Goal: Transaction & Acquisition: Purchase product/service

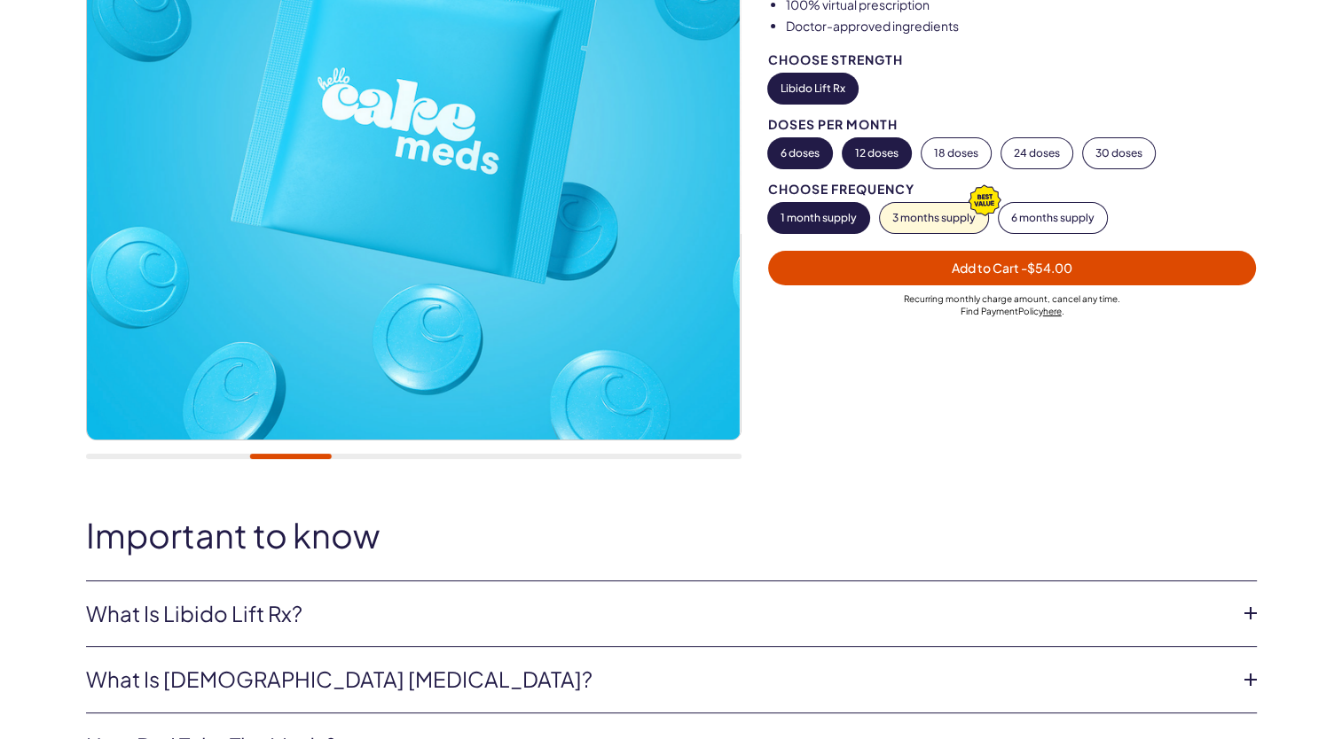
click at [894, 157] on button "12 doses" at bounding box center [876, 153] width 68 height 30
click at [960, 268] on span "Add to Cart - $108.00" at bounding box center [1012, 268] width 126 height 16
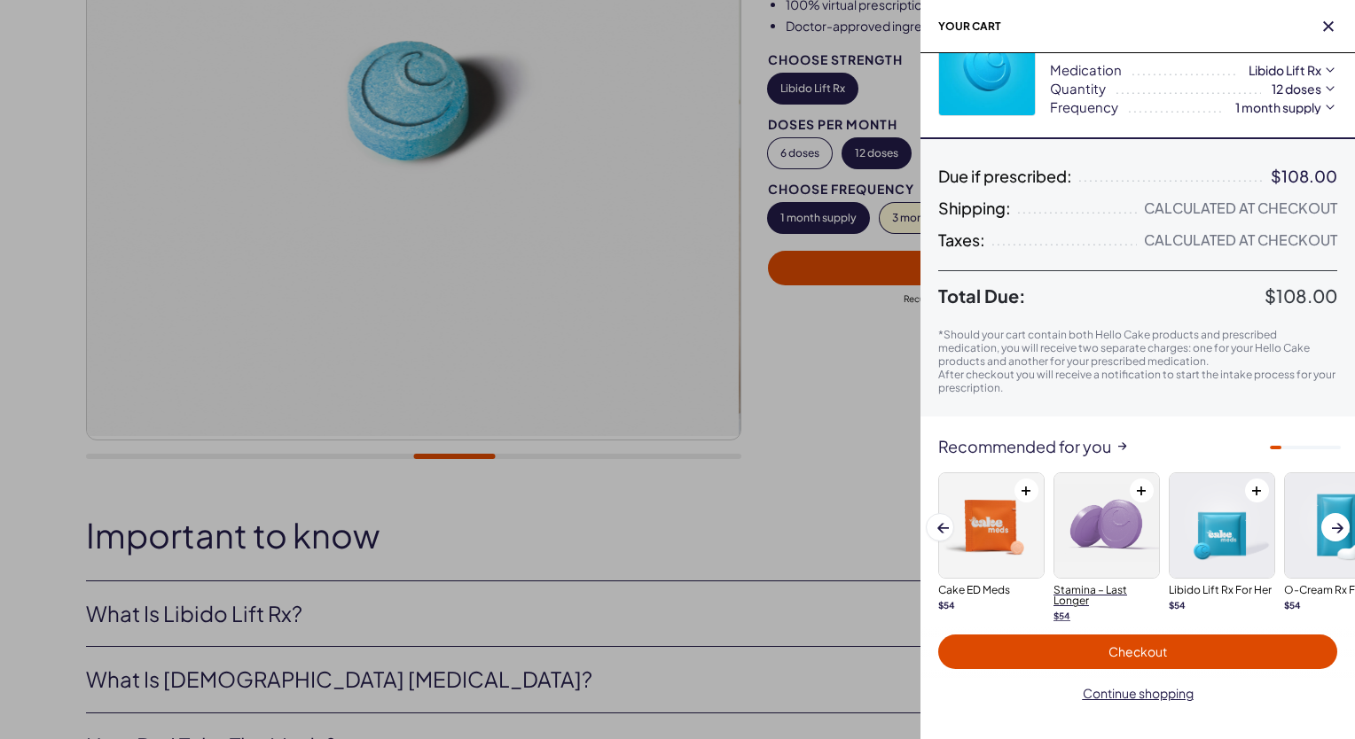
scroll to position [78, 0]
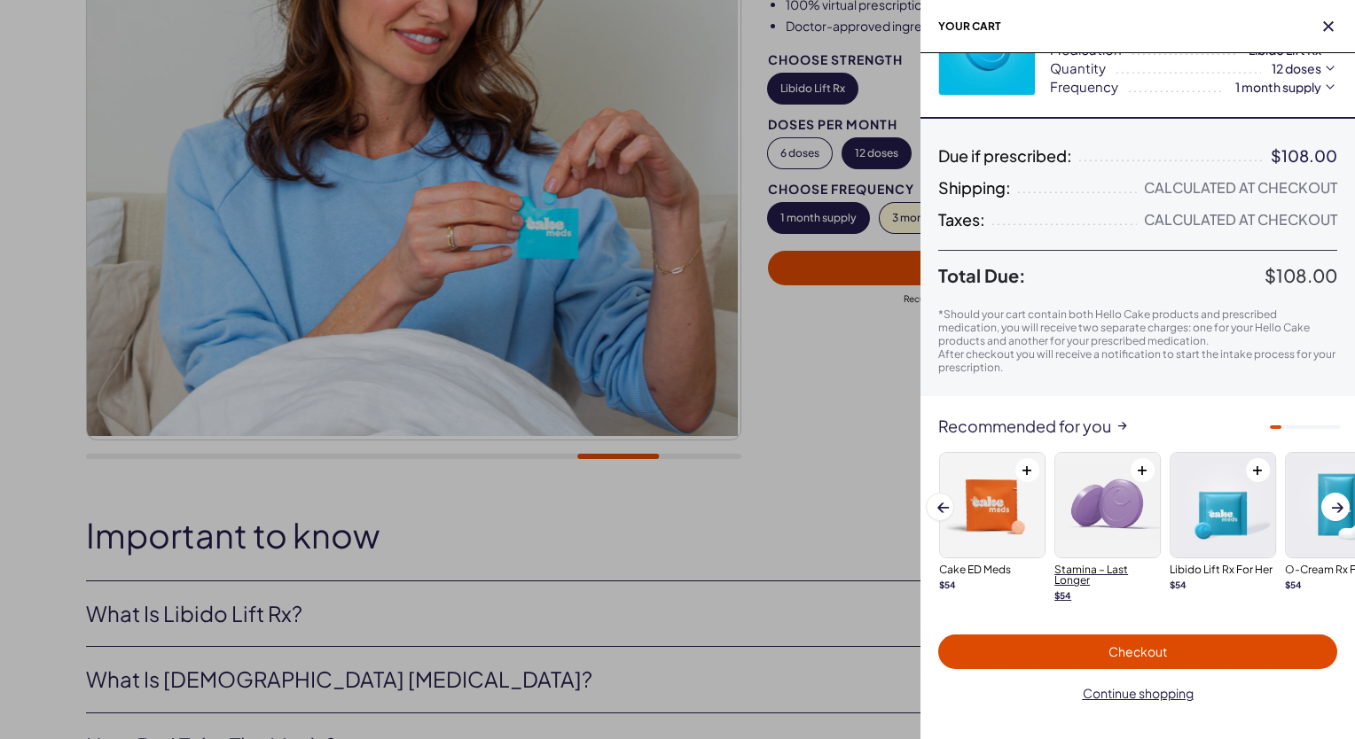
click at [1105, 520] on img at bounding box center [1107, 505] width 105 height 105
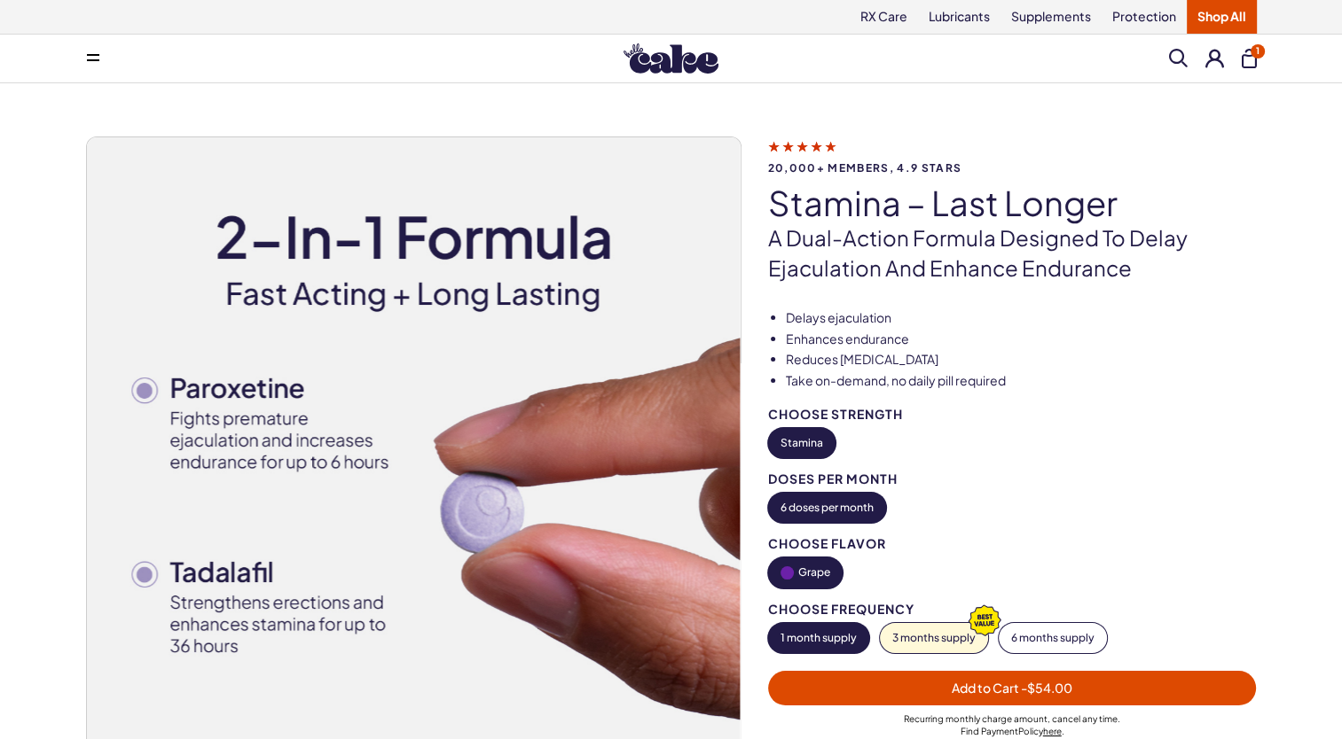
click at [788, 635] on button "1 month supply" at bounding box center [818, 638] width 101 height 30
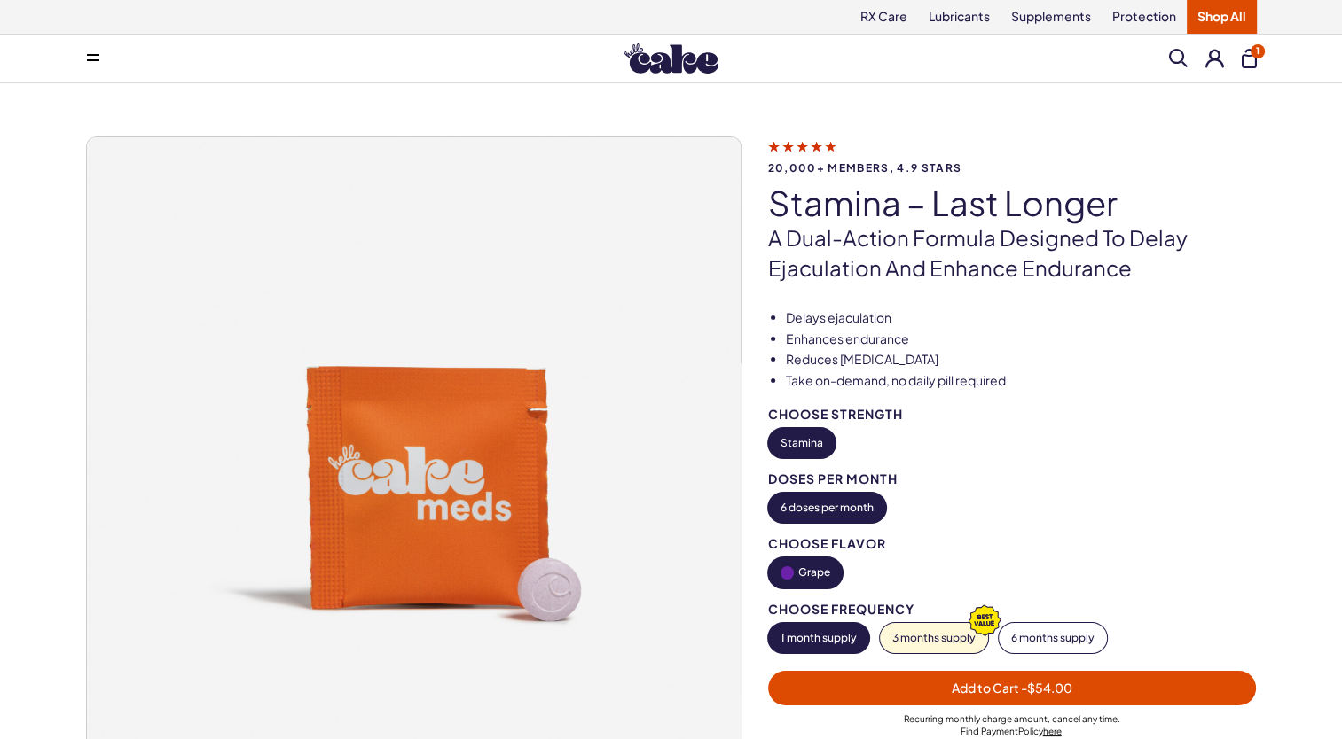
click at [796, 637] on button "1 month supply" at bounding box center [818, 638] width 101 height 30
click at [802, 635] on button "1 month supply" at bounding box center [818, 638] width 101 height 30
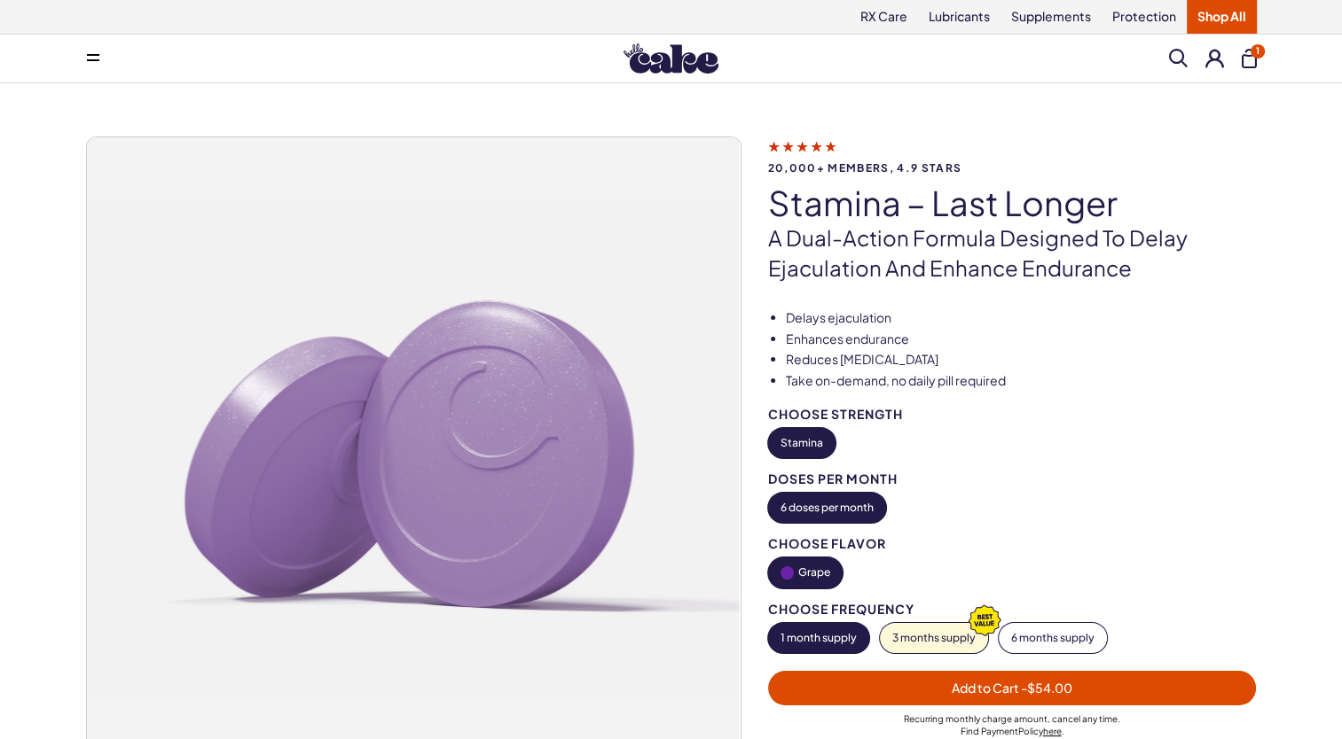
click at [996, 696] on span "Add to Cart - $54.00" at bounding box center [1011, 688] width 467 height 20
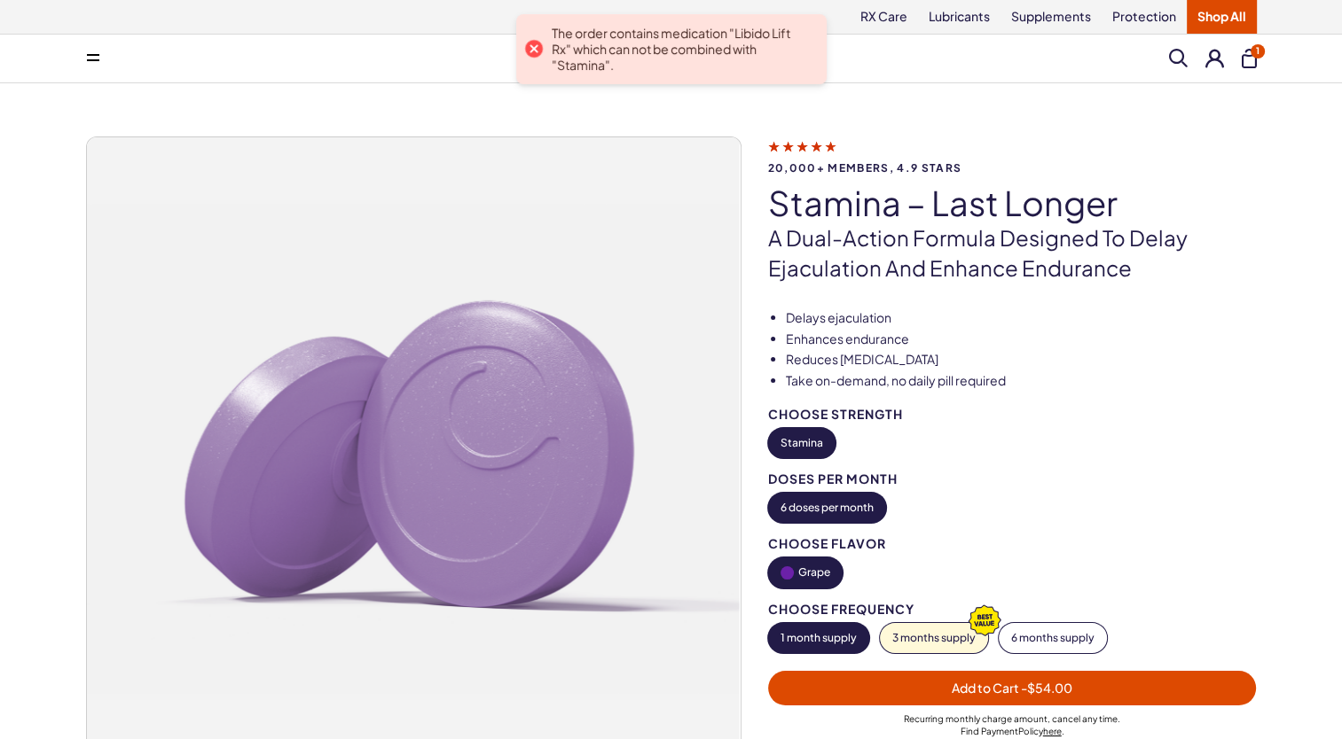
click at [960, 684] on span "Add to Cart - $54.00" at bounding box center [1011, 688] width 121 height 16
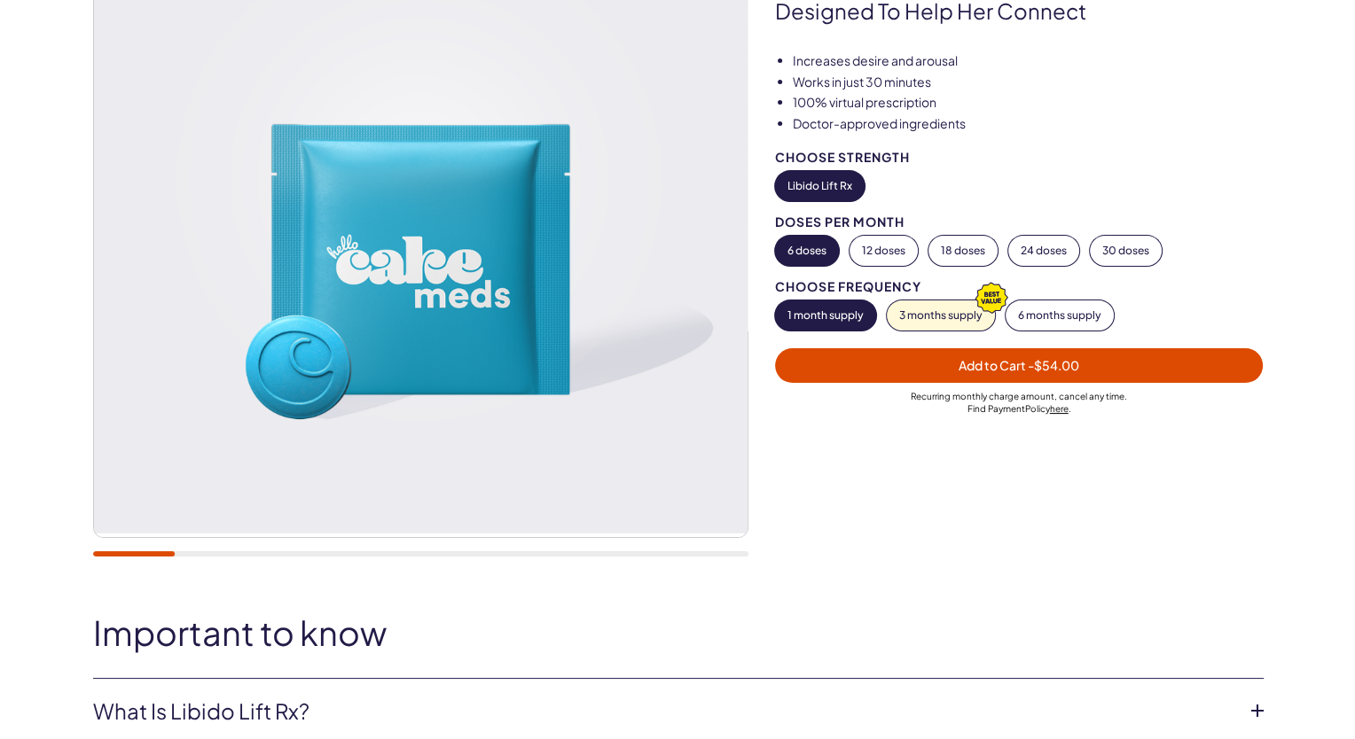
scroll to position [266, 0]
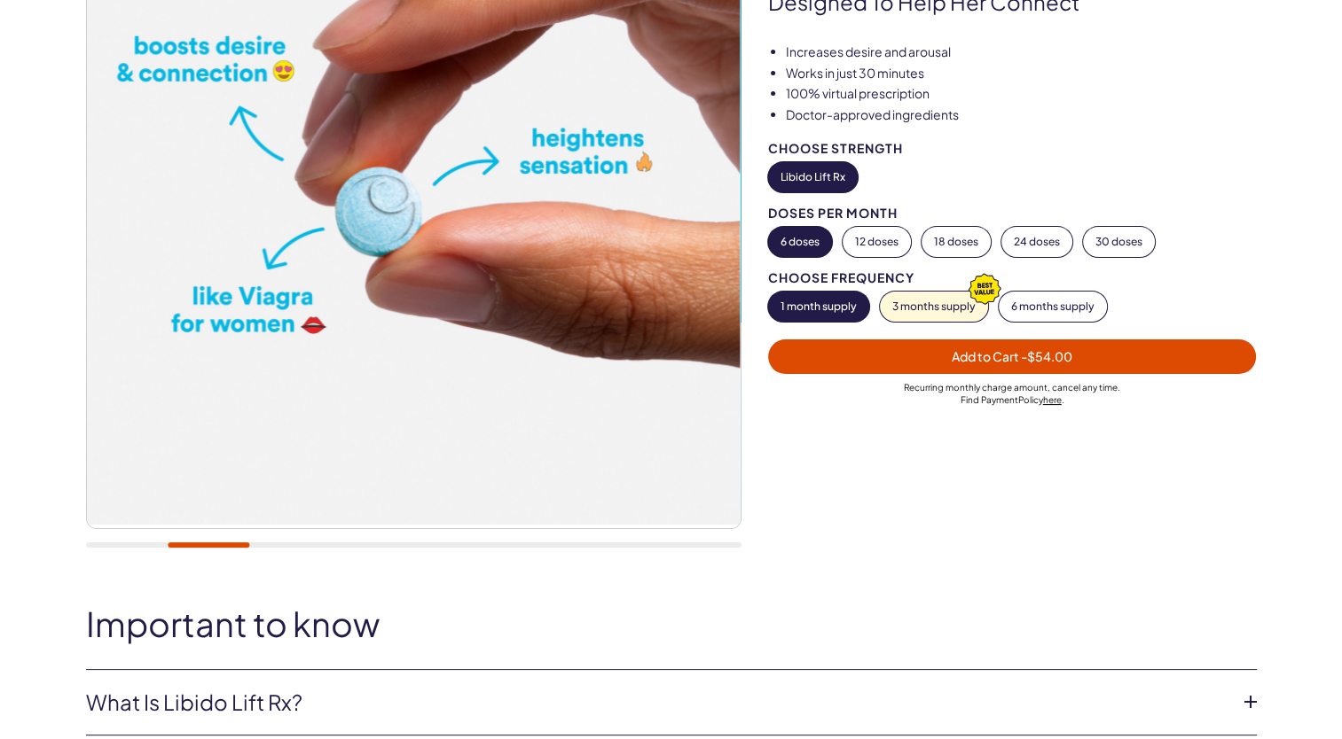
click at [818, 302] on button "1 month supply" at bounding box center [818, 307] width 101 height 30
click at [810, 314] on button "1 month supply" at bounding box center [818, 307] width 101 height 30
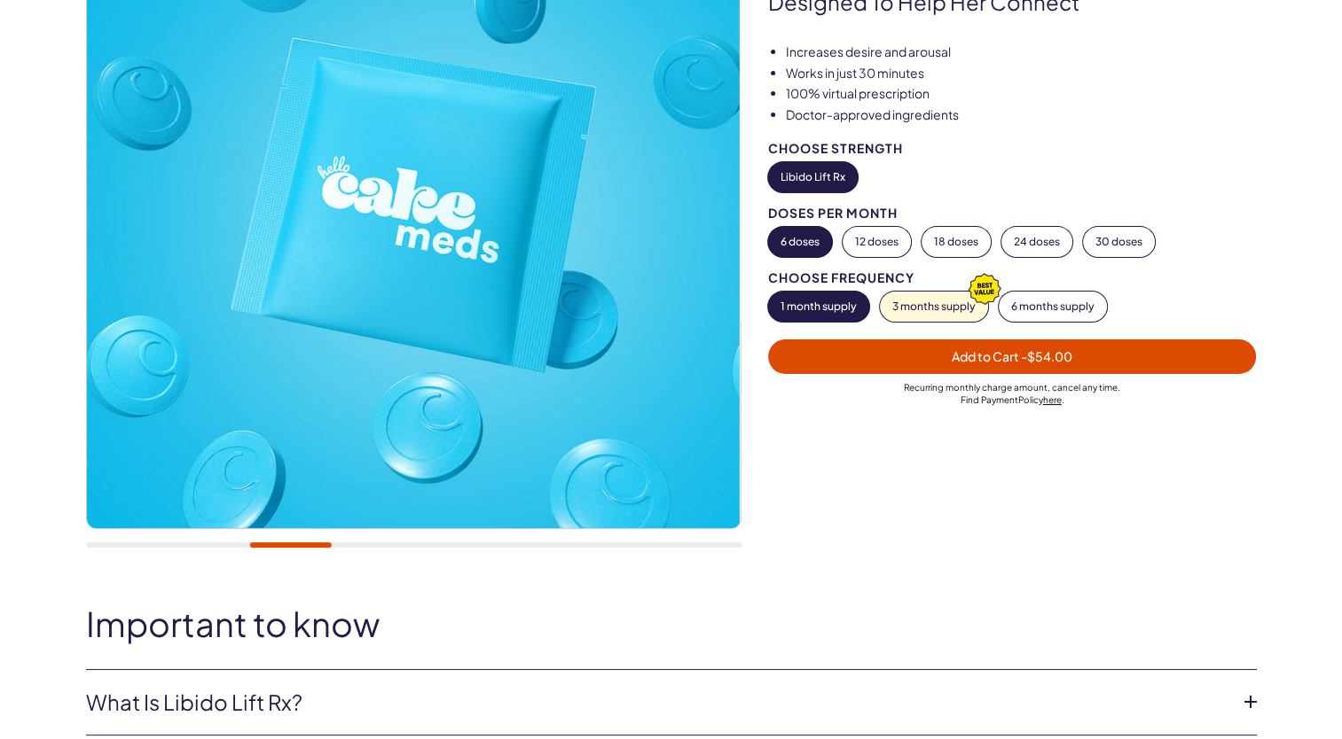
drag, startPoint x: 875, startPoint y: 237, endPoint x: 875, endPoint y: 272, distance: 35.5
click at [876, 239] on button "12 doses" at bounding box center [876, 242] width 68 height 30
click at [982, 354] on span "Add to Cart - $108.00" at bounding box center [1012, 356] width 126 height 16
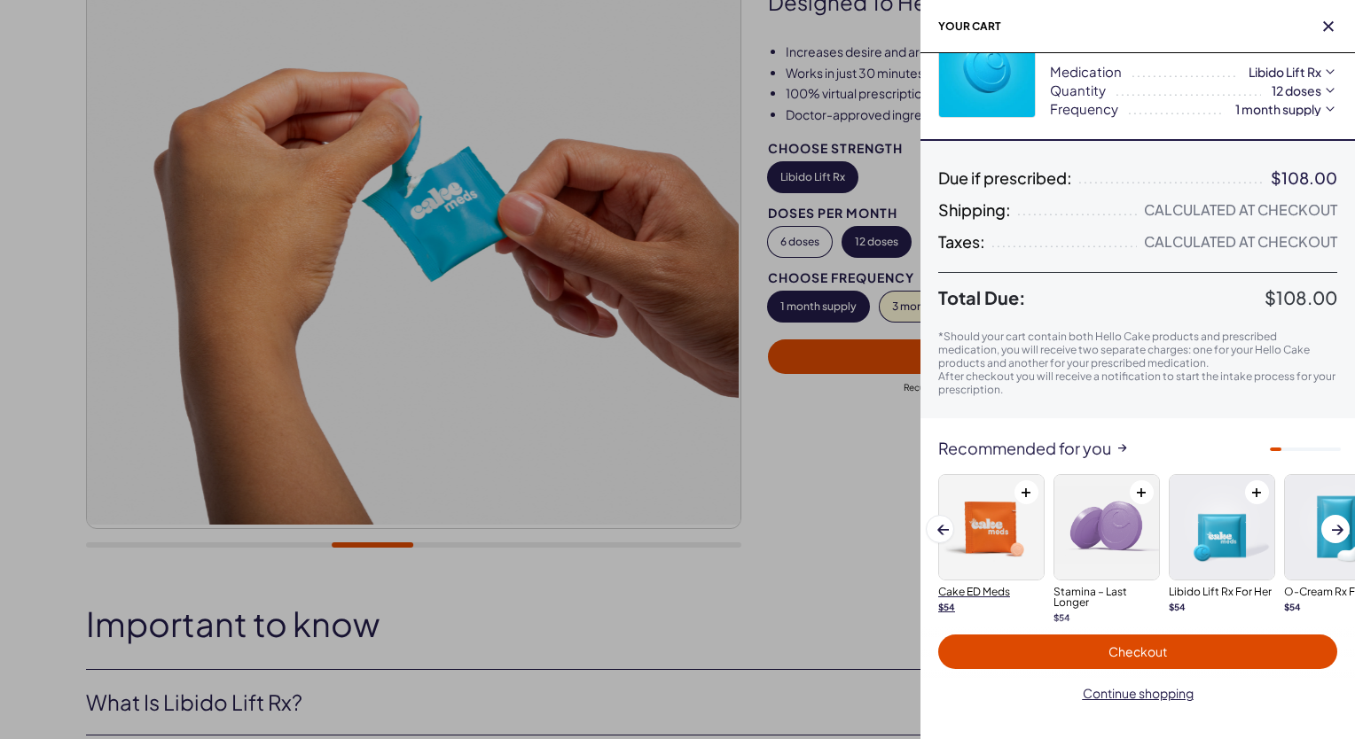
scroll to position [78, 0]
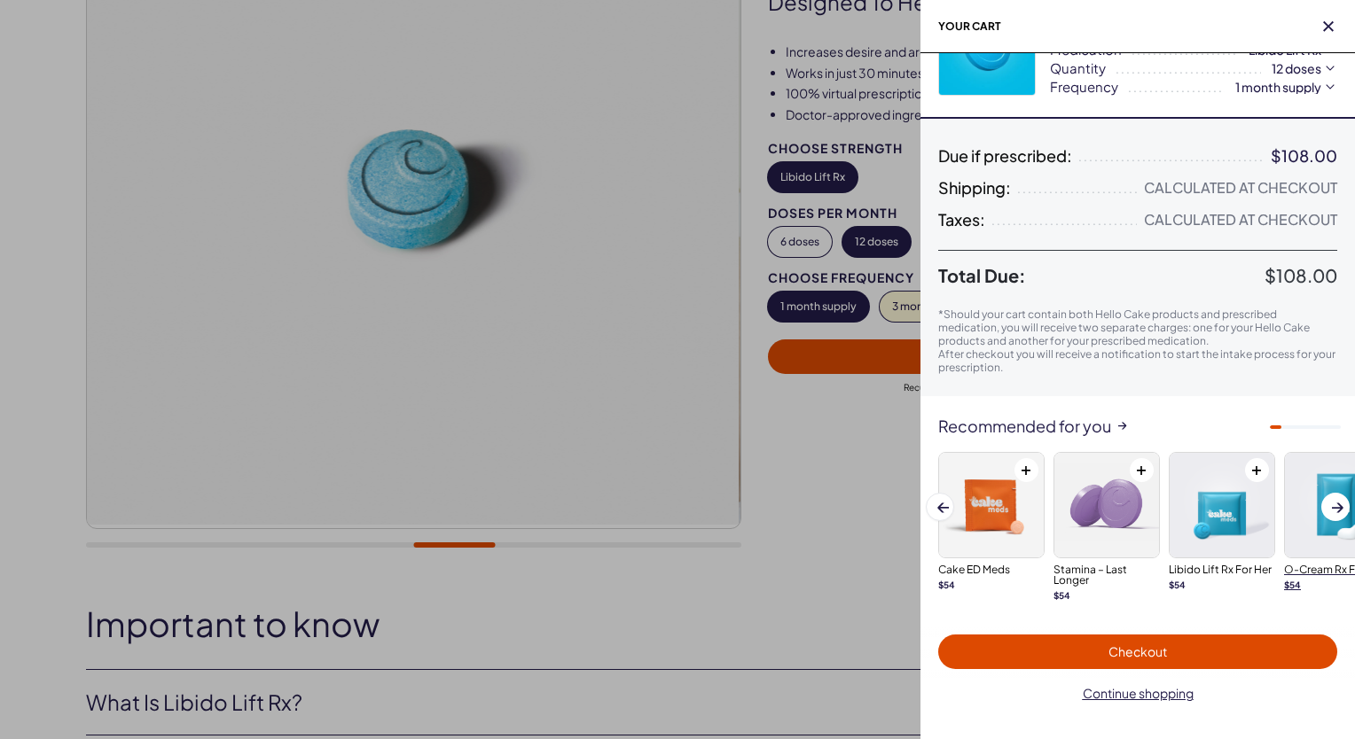
click at [1322, 513] on img at bounding box center [1337, 505] width 105 height 105
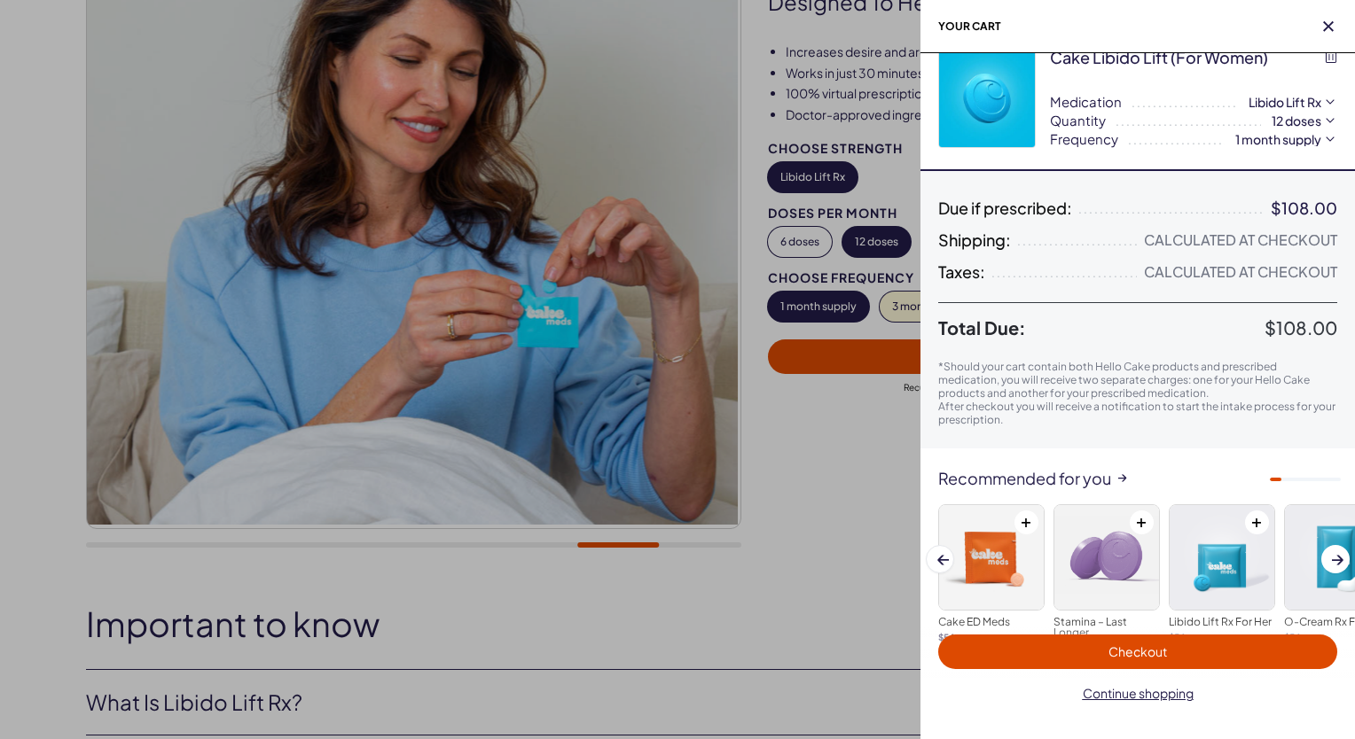
scroll to position [0, 0]
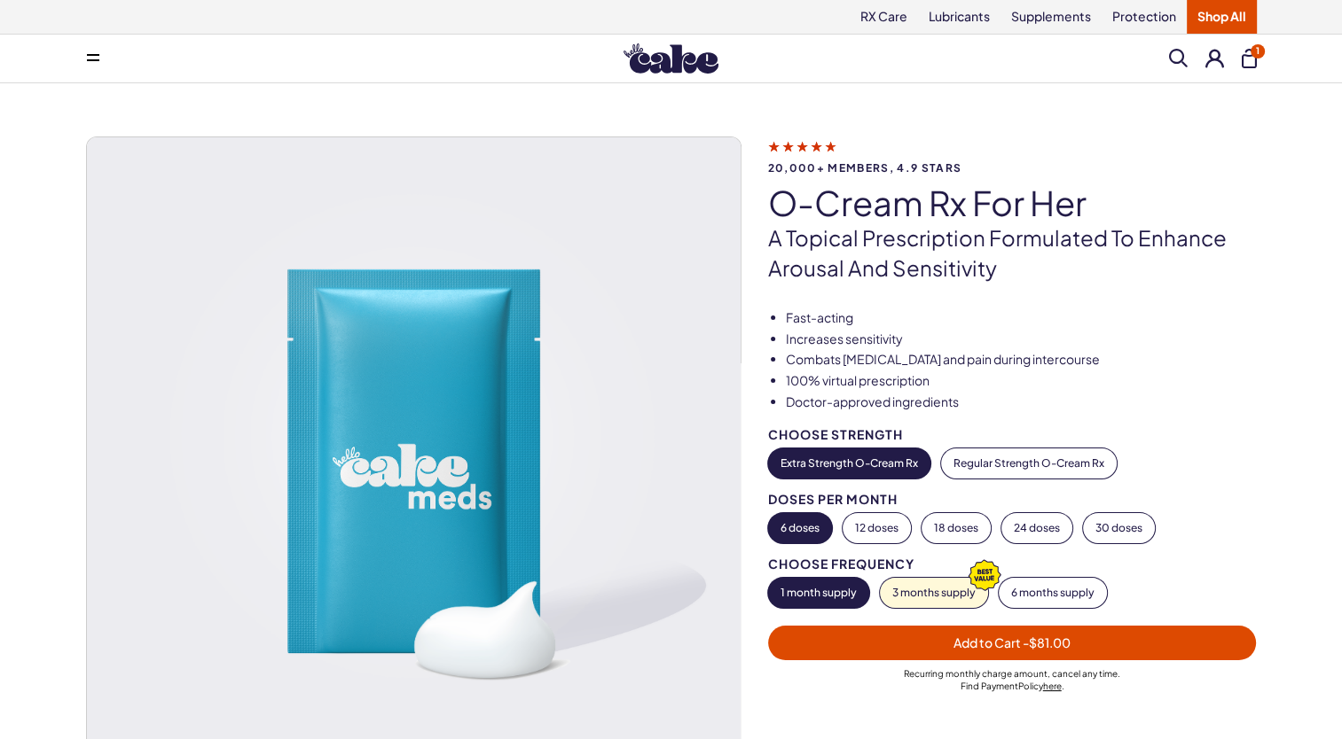
click at [1018, 638] on span "Add to Cart - $81.00" at bounding box center [1011, 643] width 117 height 16
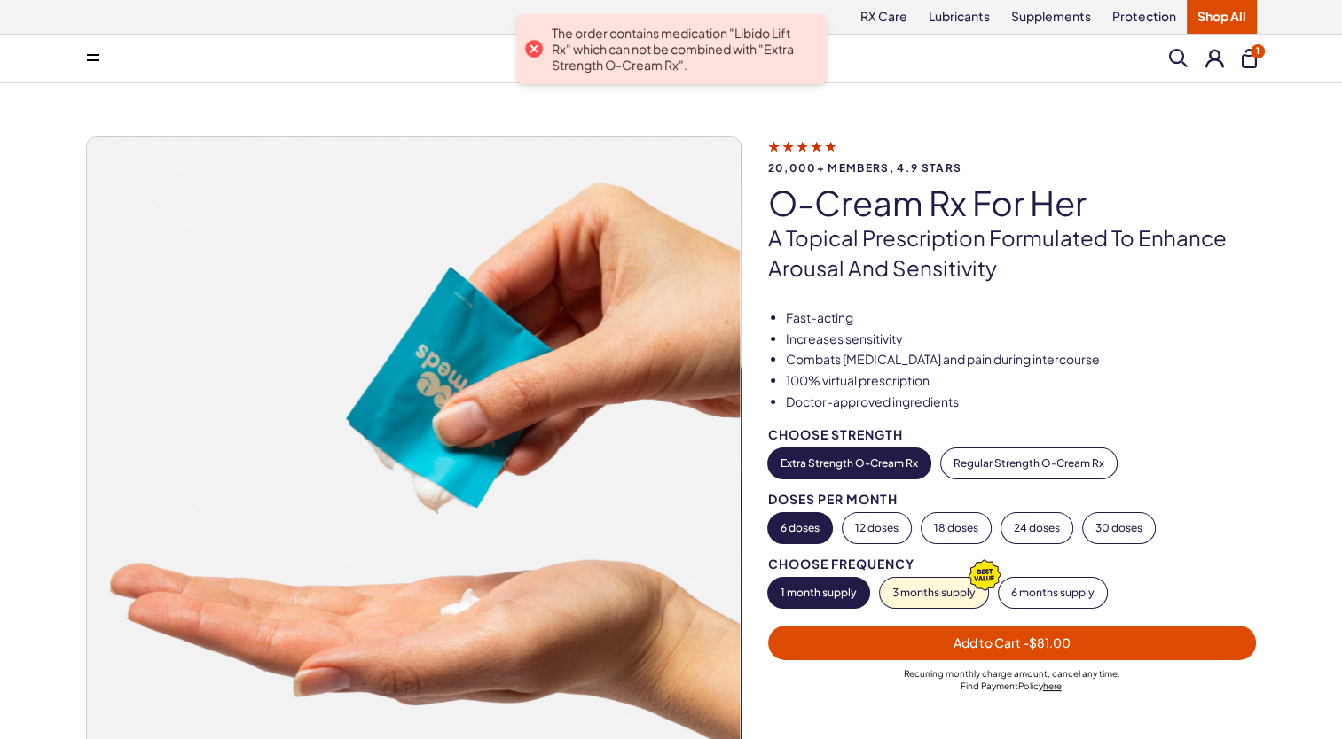
click at [1009, 647] on span "Add to Cart - $81.00" at bounding box center [1011, 643] width 117 height 16
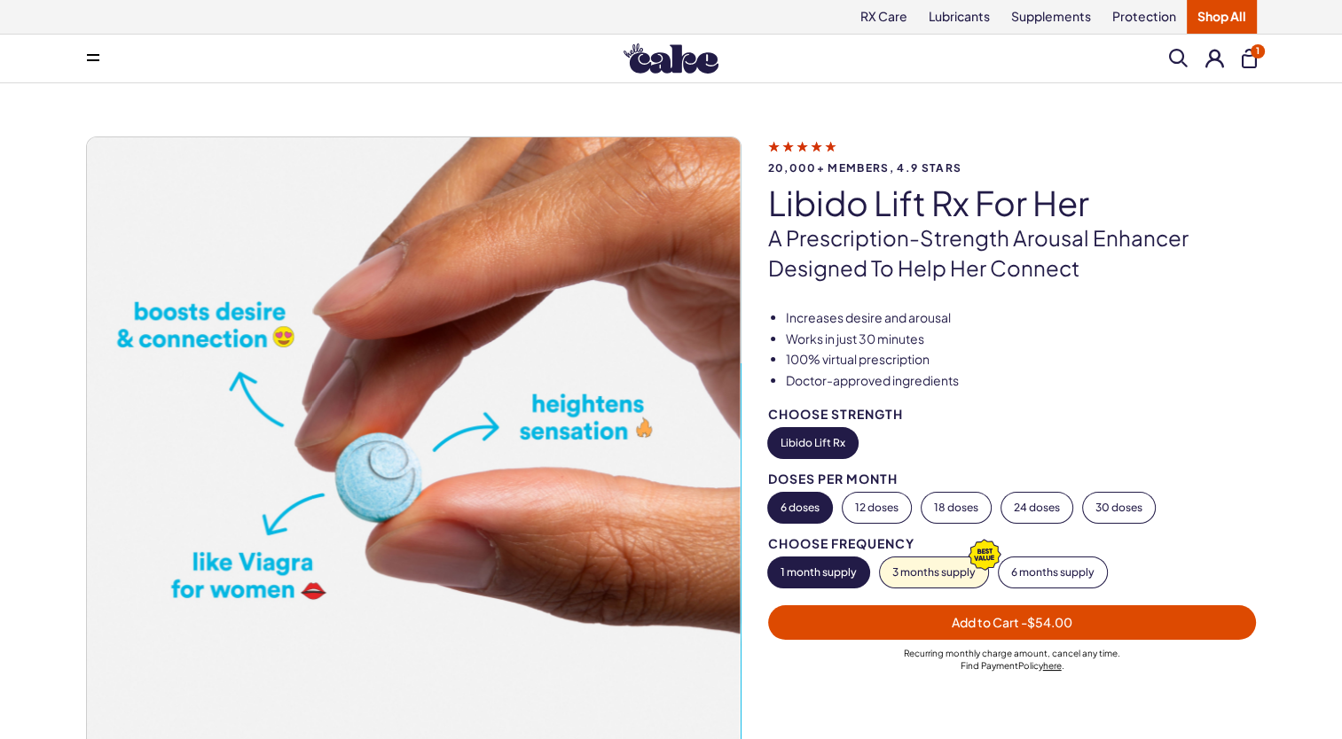
drag, startPoint x: 807, startPoint y: 575, endPoint x: 794, endPoint y: 584, distance: 16.0
click at [805, 577] on button "1 month supply" at bounding box center [818, 573] width 101 height 30
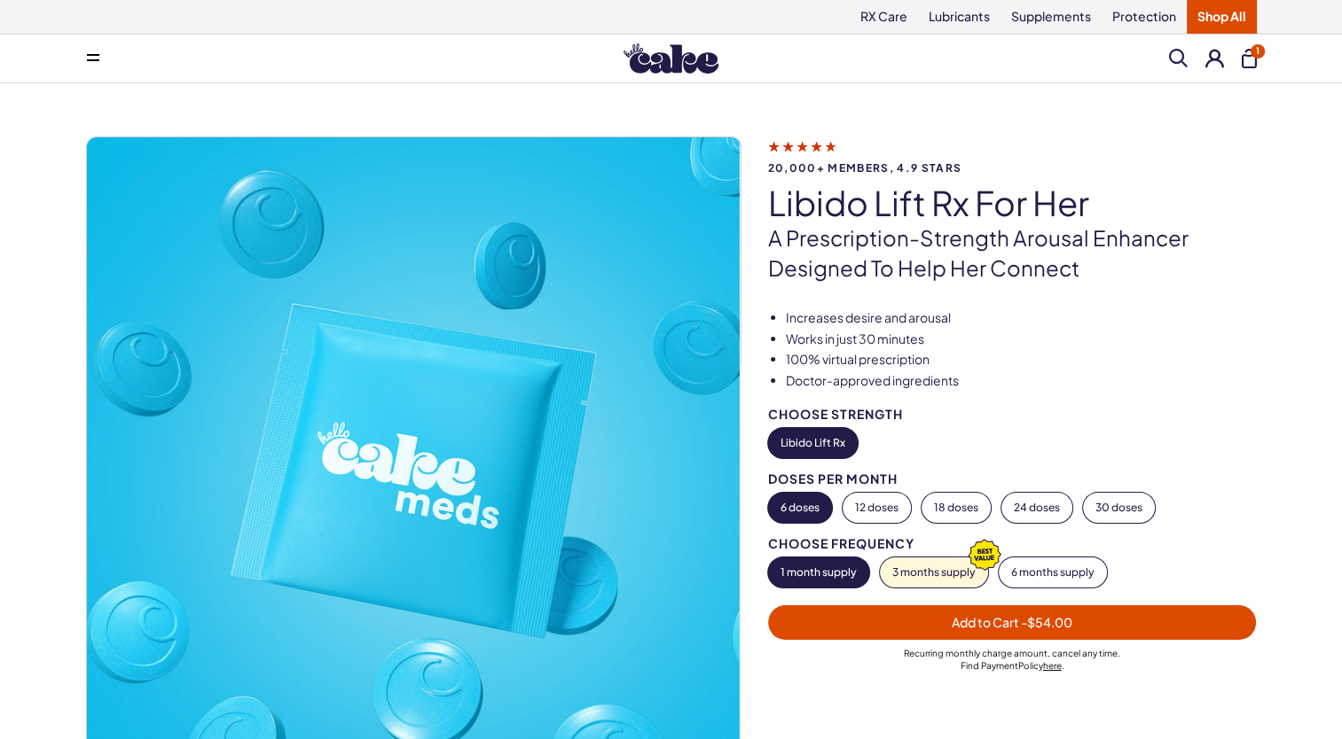
click at [998, 622] on span "Add to Cart - $54.00" at bounding box center [1011, 622] width 121 height 16
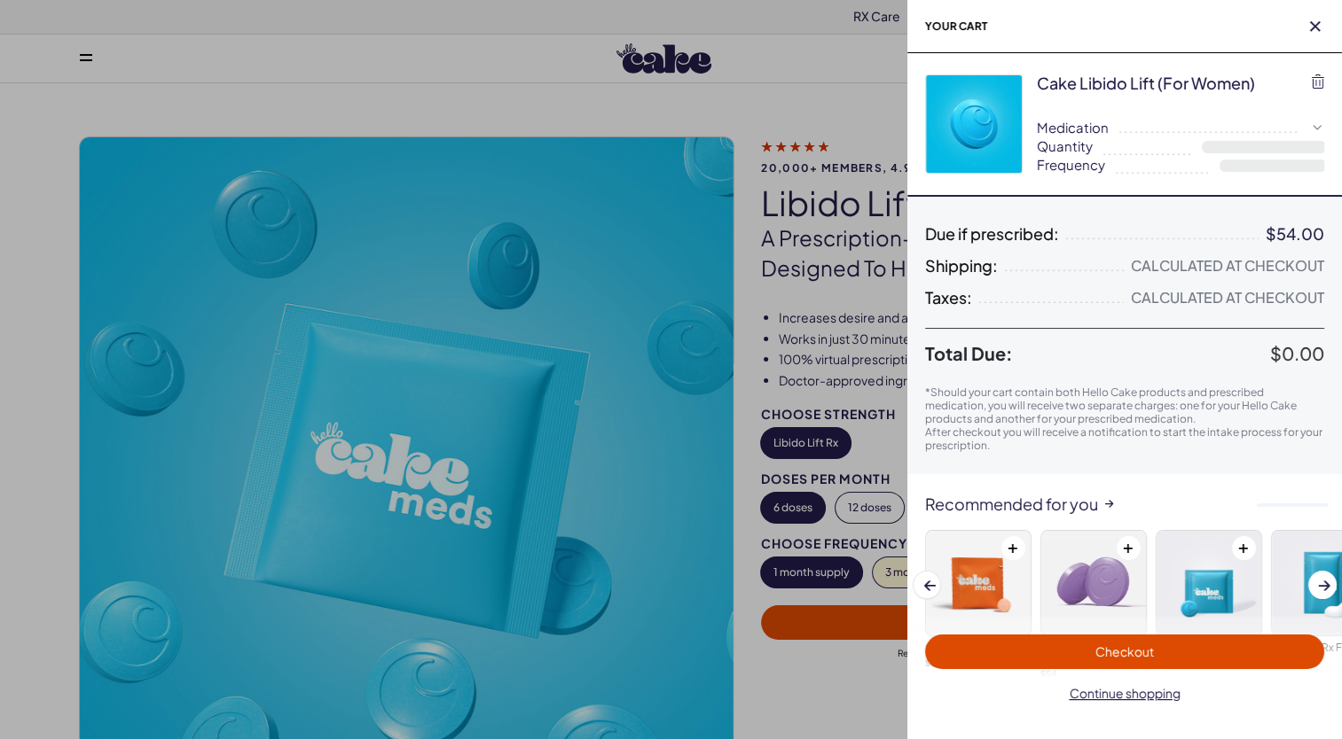
select select "**"
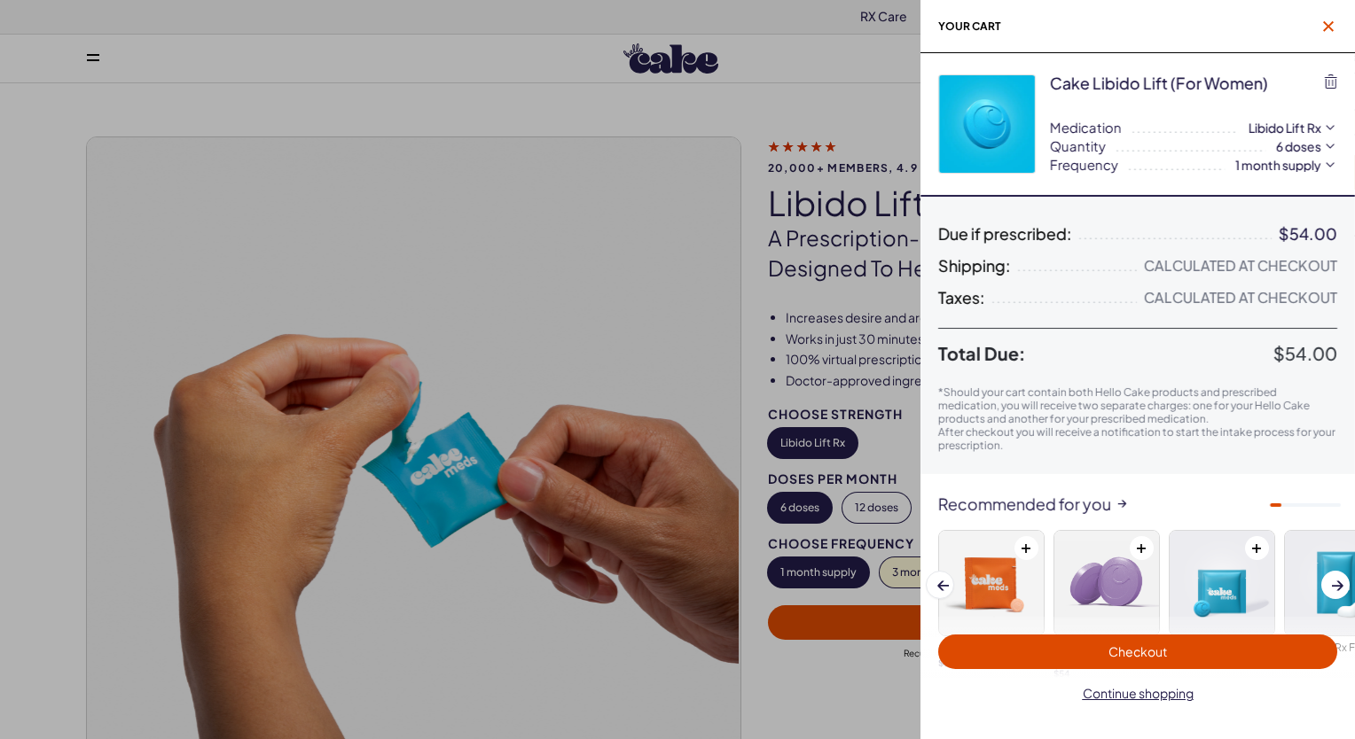
click at [1333, 29] on icon "button" at bounding box center [1328, 26] width 11 height 11
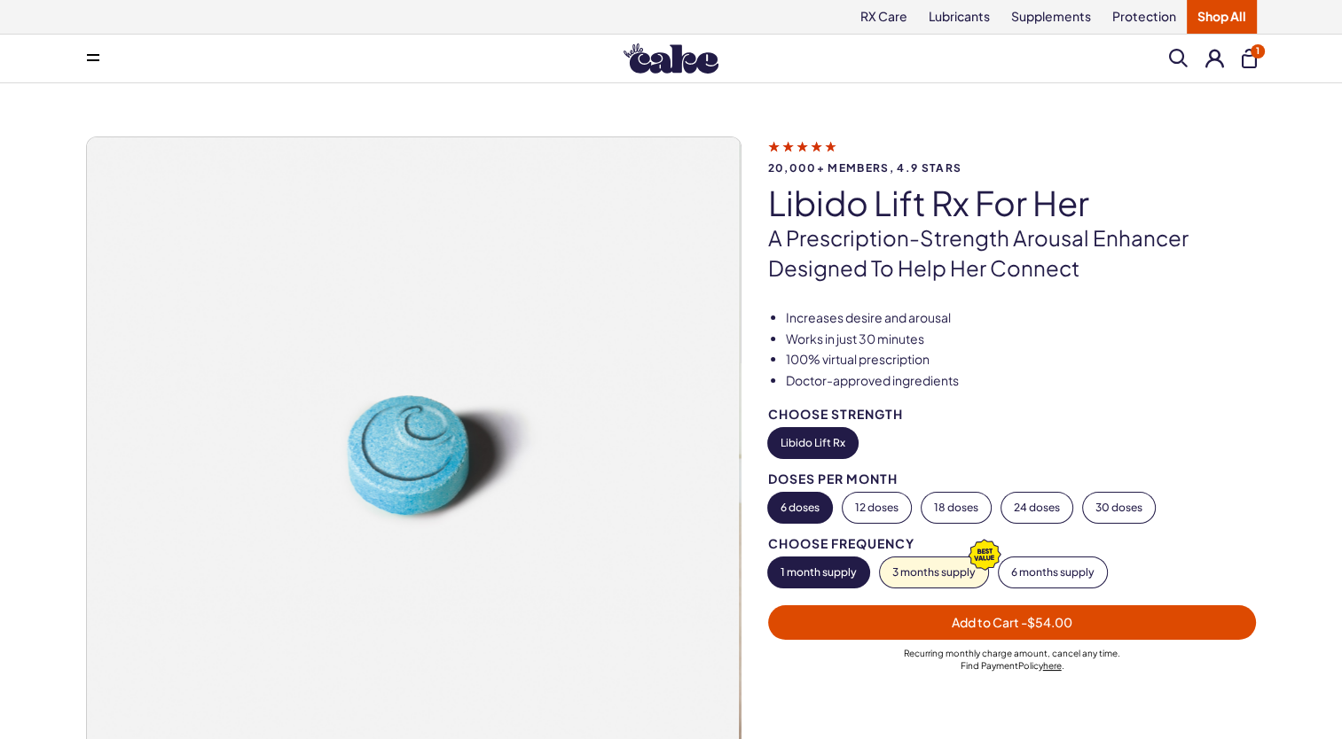
drag, startPoint x: 820, startPoint y: 563, endPoint x: 813, endPoint y: 580, distance: 18.3
click at [813, 580] on button "1 month supply" at bounding box center [818, 573] width 101 height 30
click at [811, 581] on button "1 month supply" at bounding box center [818, 573] width 101 height 30
click at [814, 580] on button "1 month supply" at bounding box center [818, 573] width 101 height 30
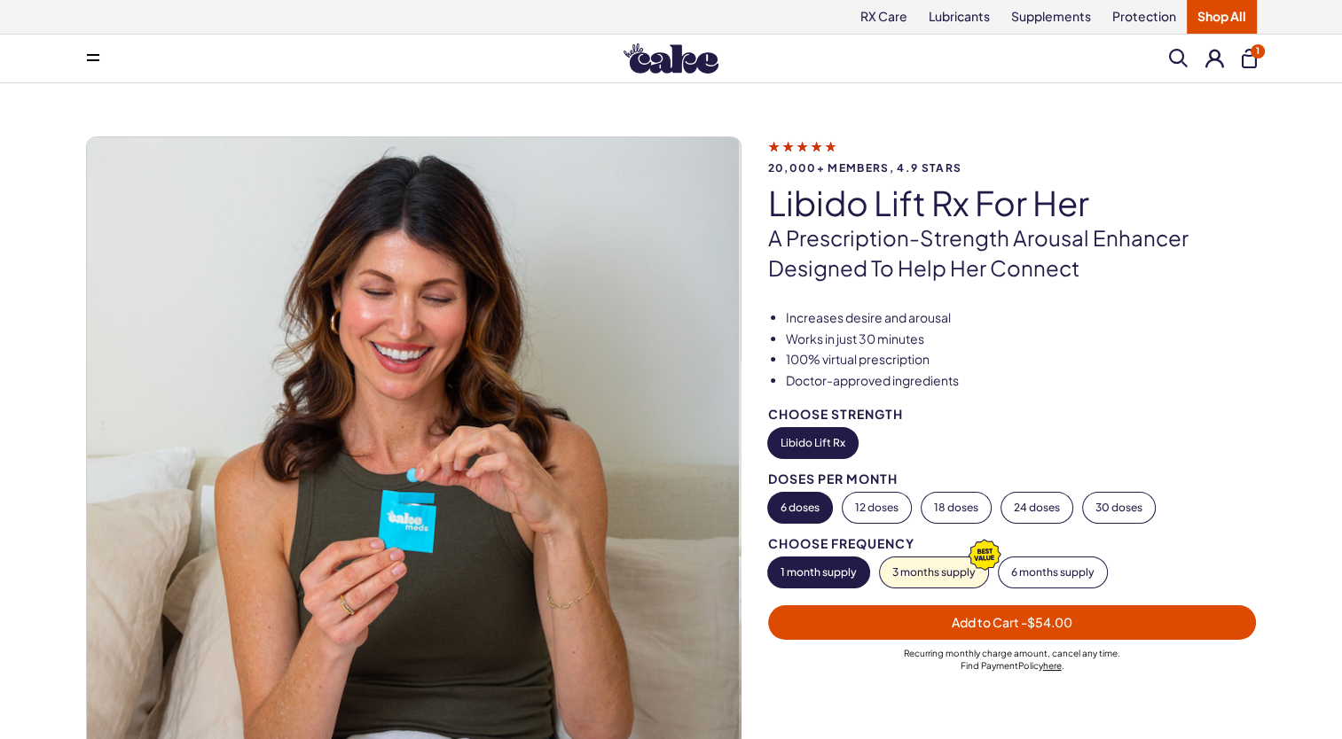
click at [793, 512] on button "6 doses" at bounding box center [800, 508] width 64 height 30
drag, startPoint x: 810, startPoint y: 563, endPoint x: 810, endPoint y: 573, distance: 9.8
click at [810, 573] on button "1 month supply" at bounding box center [818, 573] width 101 height 30
click at [809, 574] on button "1 month supply" at bounding box center [818, 573] width 101 height 30
click at [885, 509] on button "12 doses" at bounding box center [876, 508] width 68 height 30
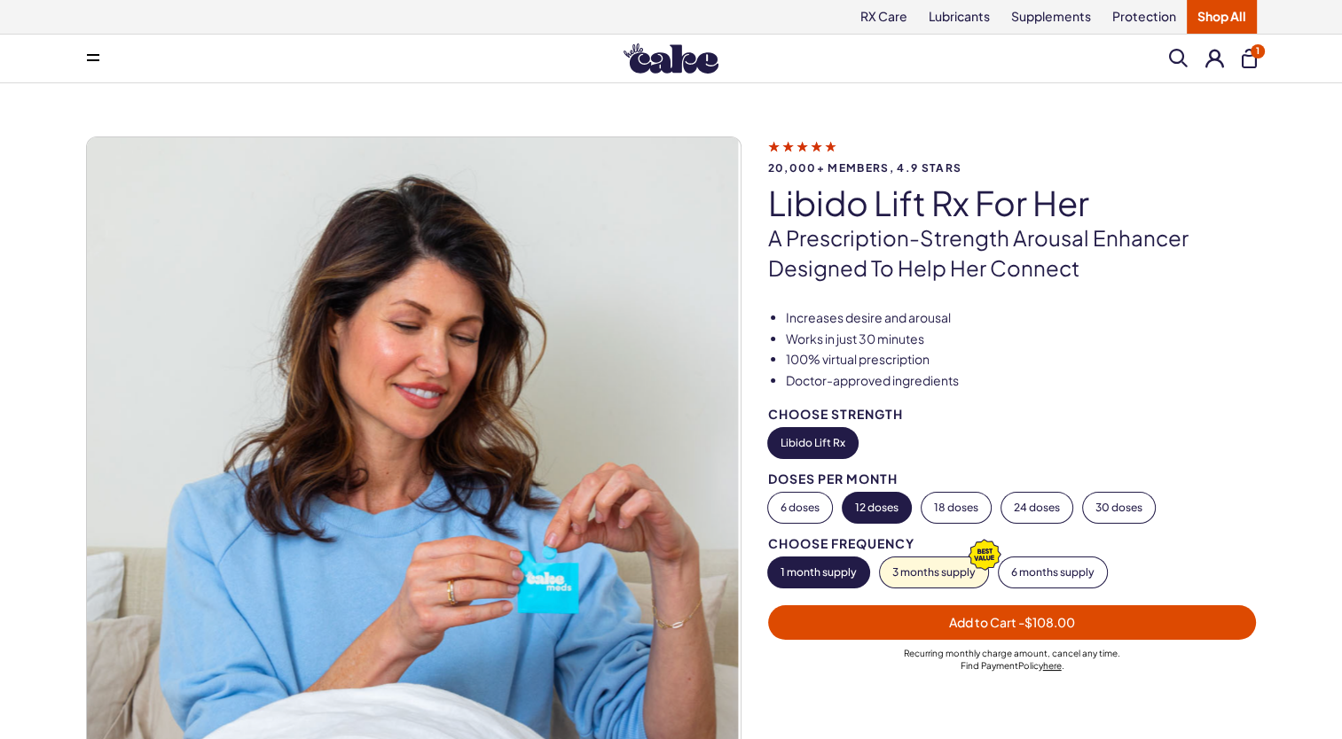
click at [821, 573] on button "1 month supply" at bounding box center [818, 573] width 101 height 30
click at [963, 622] on span "Add to Cart - $108.00" at bounding box center [1012, 622] width 126 height 16
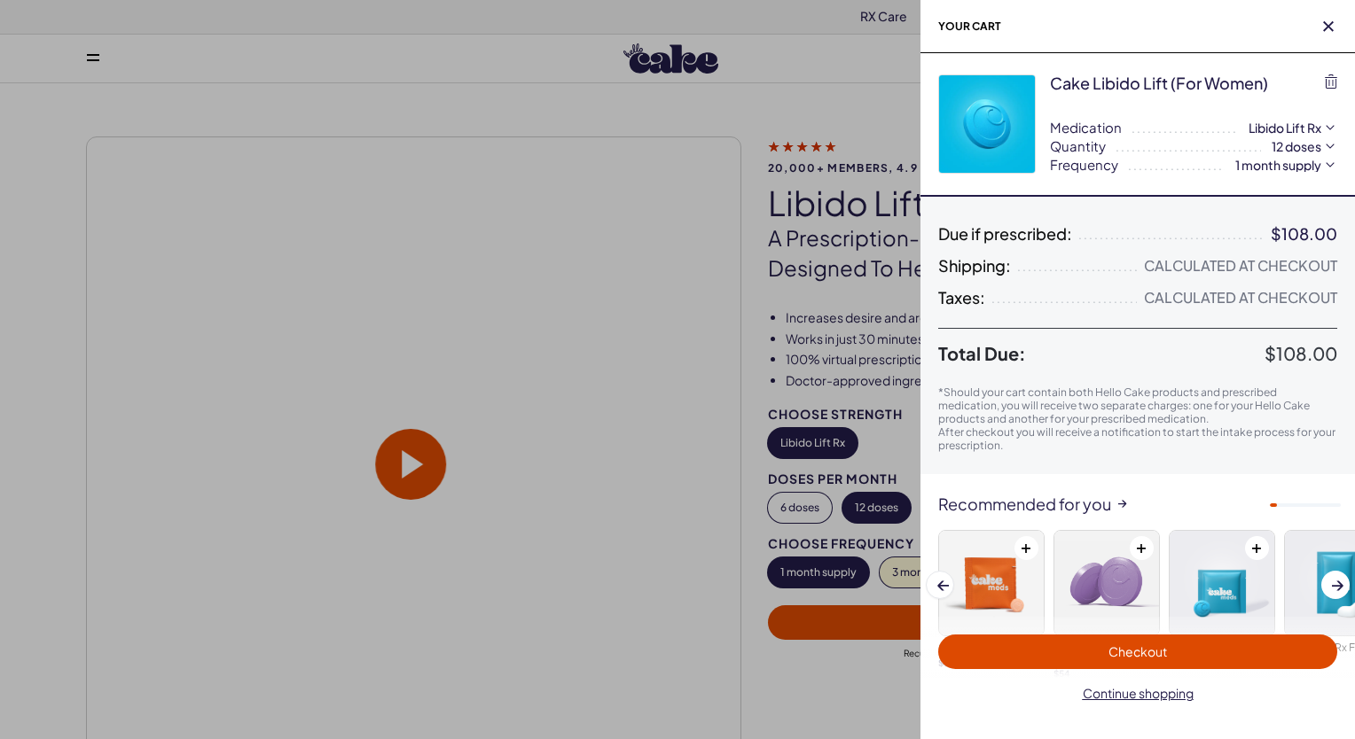
click at [1108, 653] on span "Checkout" at bounding box center [1137, 652] width 59 height 16
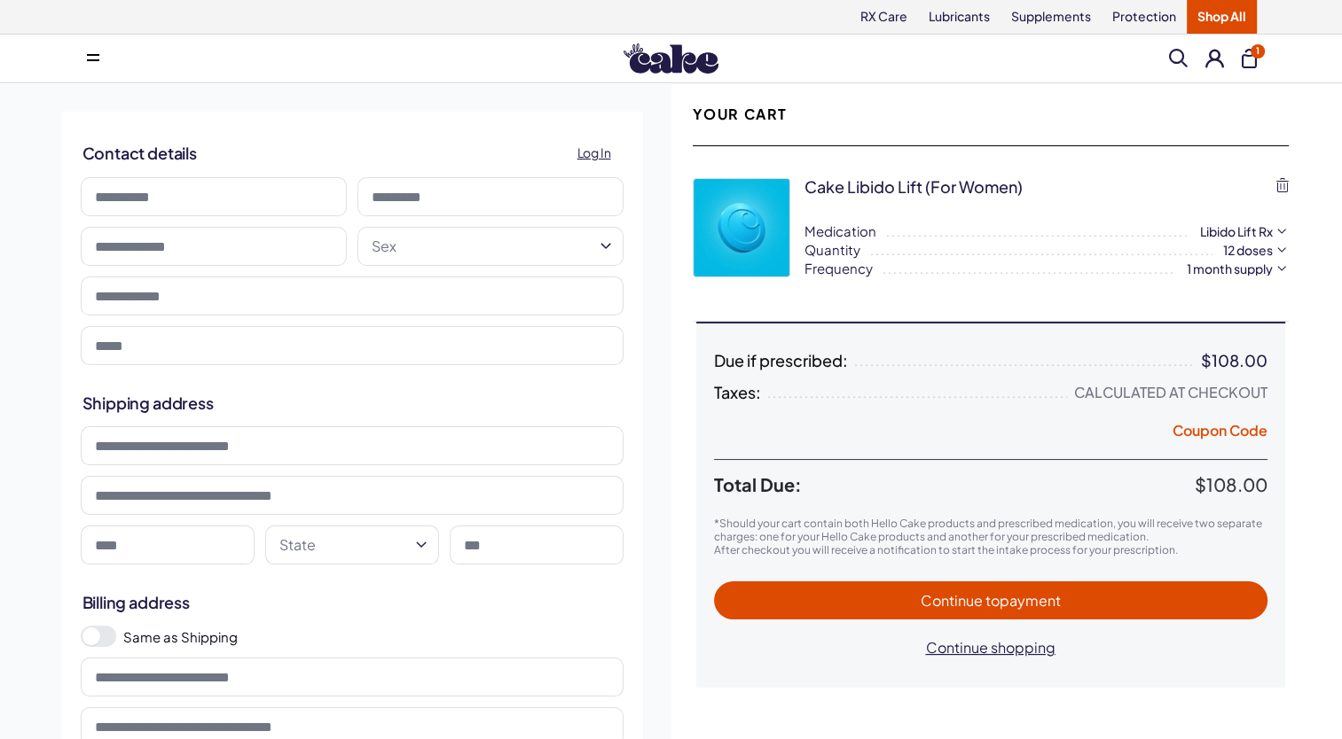
click at [990, 598] on span "to payment" at bounding box center [1022, 600] width 75 height 19
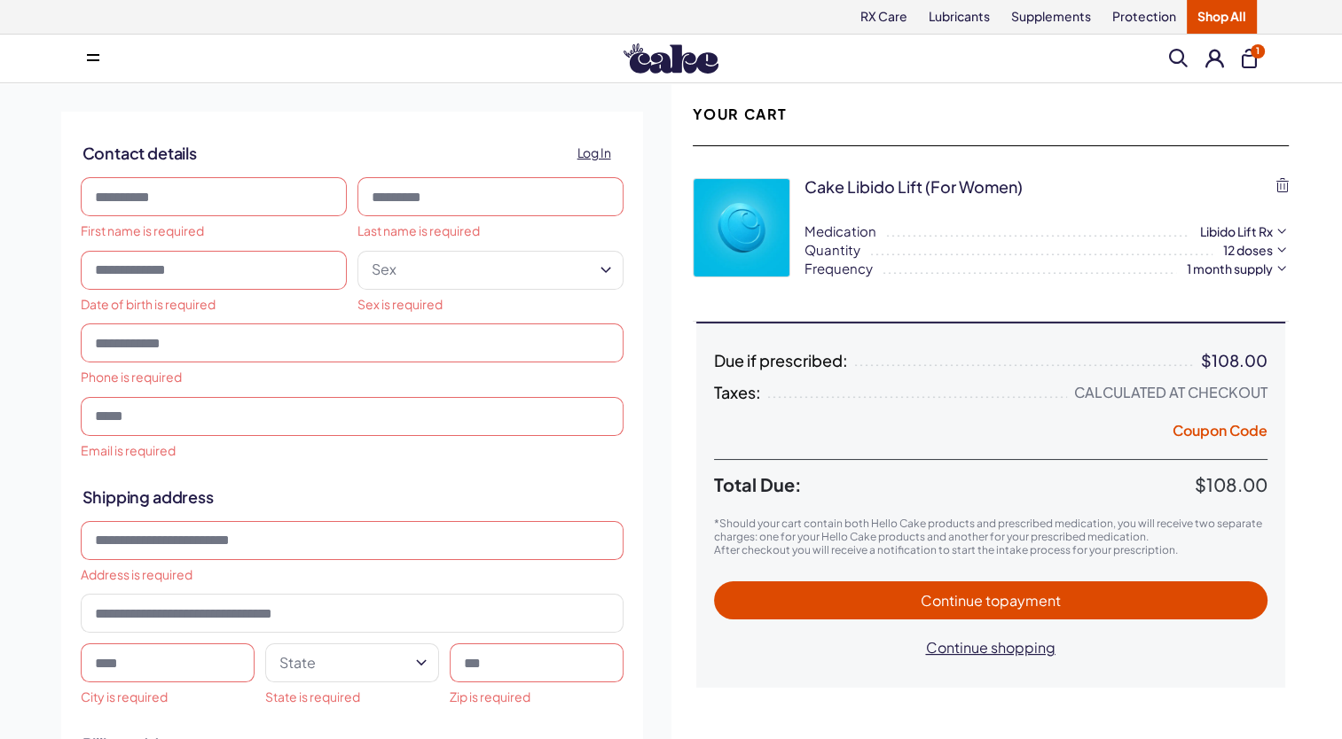
drag, startPoint x: 138, startPoint y: 204, endPoint x: 149, endPoint y: 186, distance: 20.7
click at [149, 192] on input at bounding box center [214, 196] width 266 height 39
type input "*****"
click at [385, 207] on input at bounding box center [490, 196] width 266 height 39
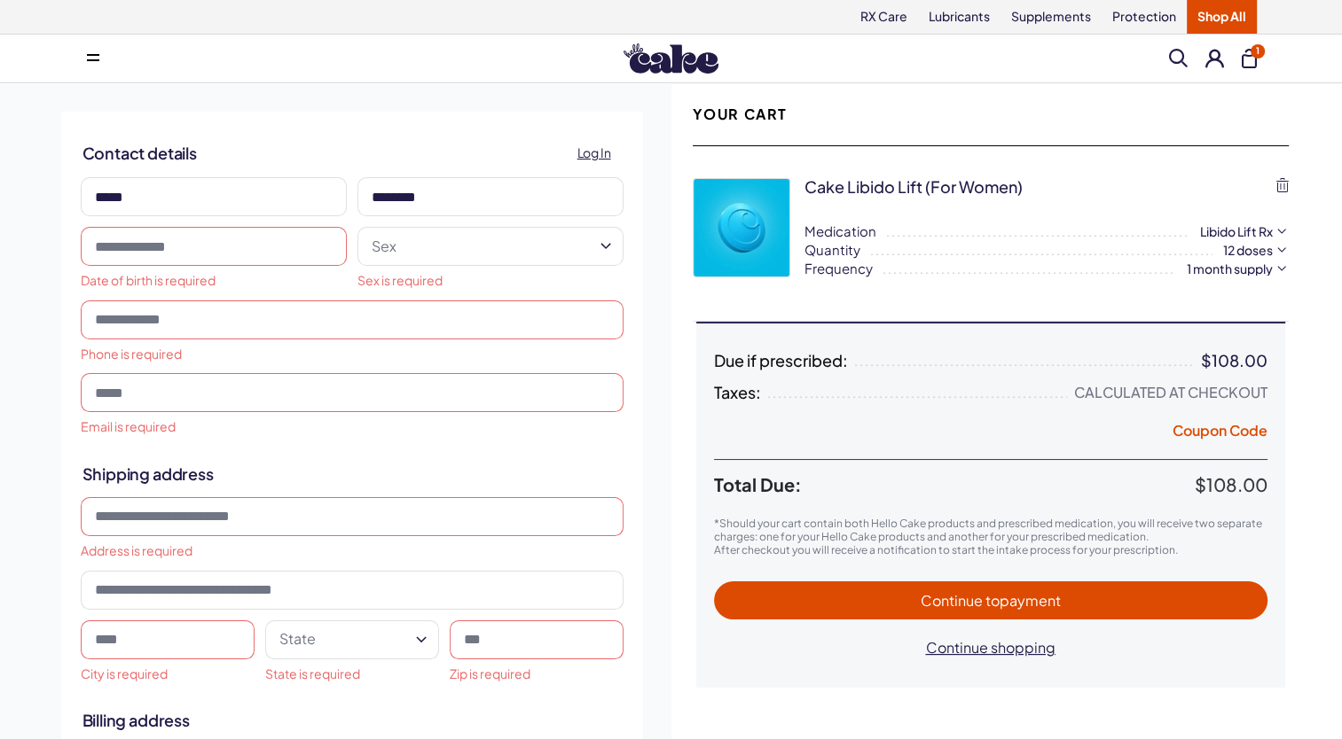
type input "********"
click at [150, 333] on input "tel" at bounding box center [352, 320] width 543 height 39
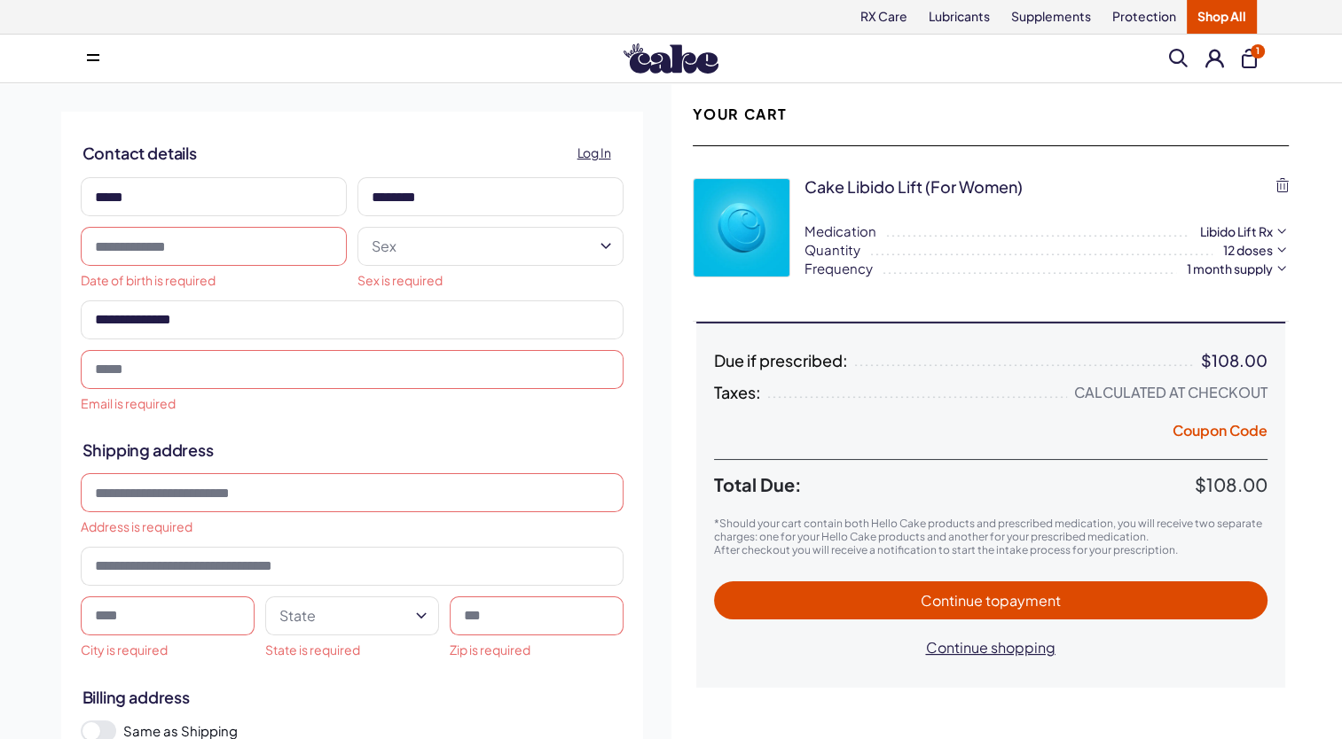
type input "**********"
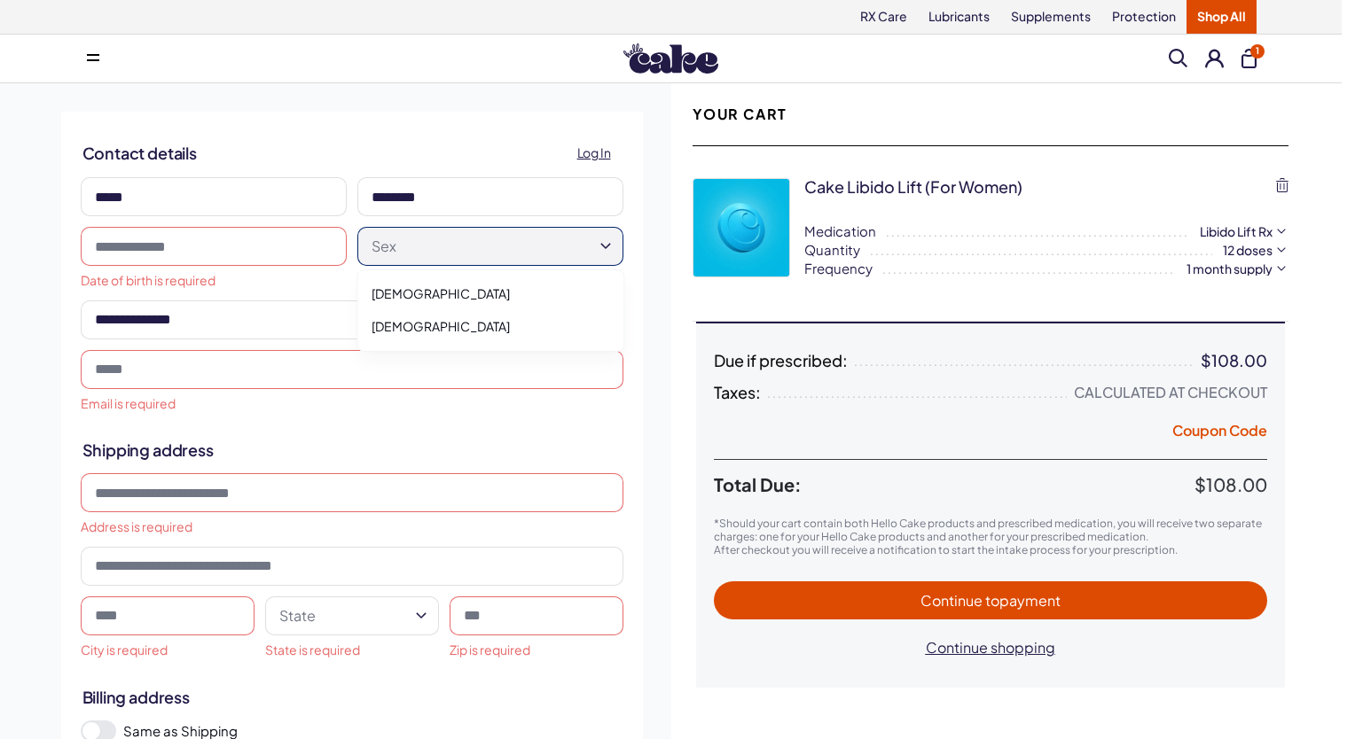
select select "******"
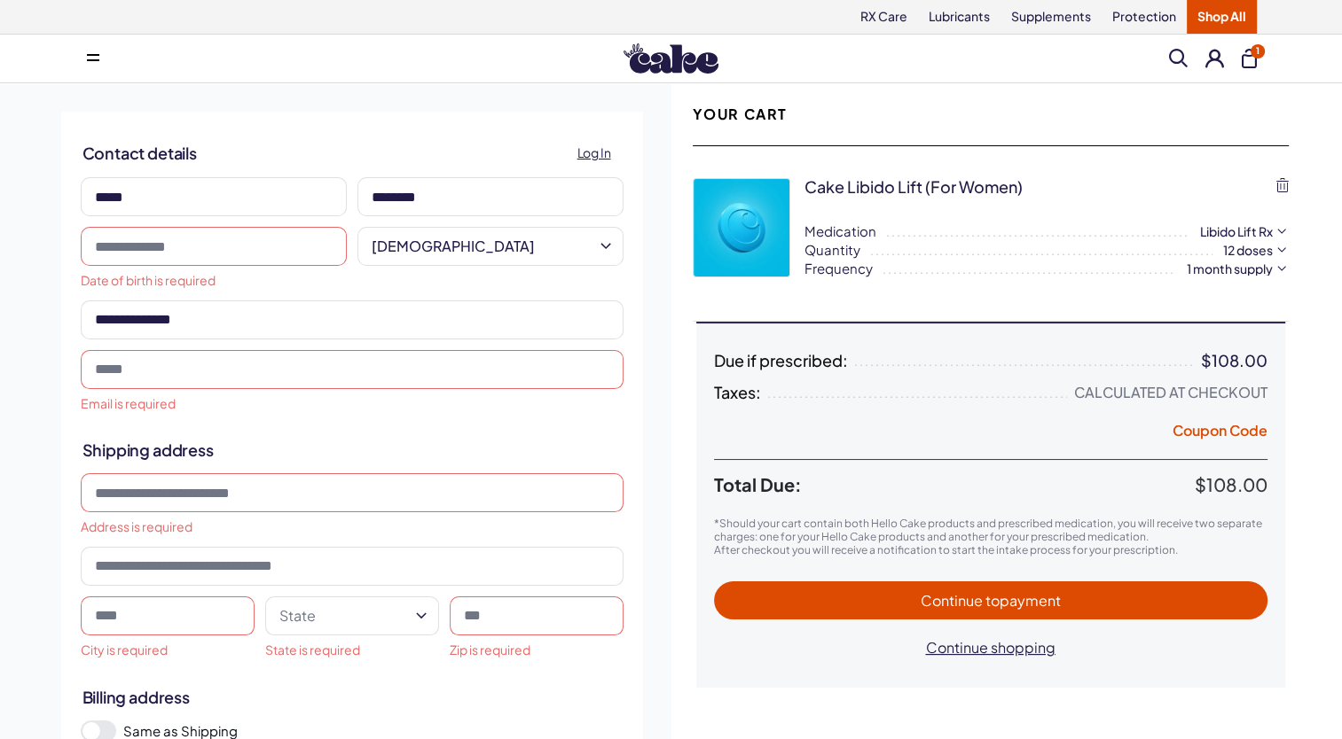
click at [138, 378] on input "email" at bounding box center [352, 369] width 543 height 39
type input "**********"
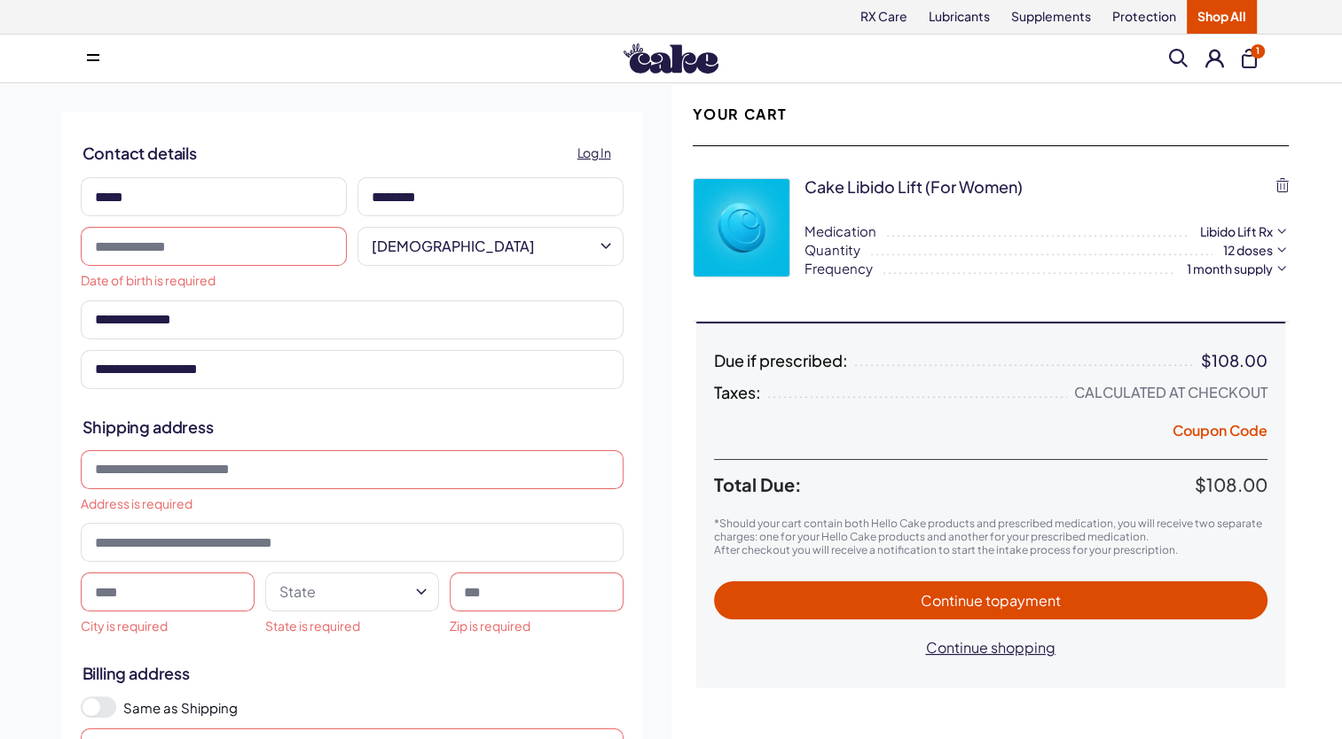
click at [121, 464] on input at bounding box center [352, 469] width 543 height 39
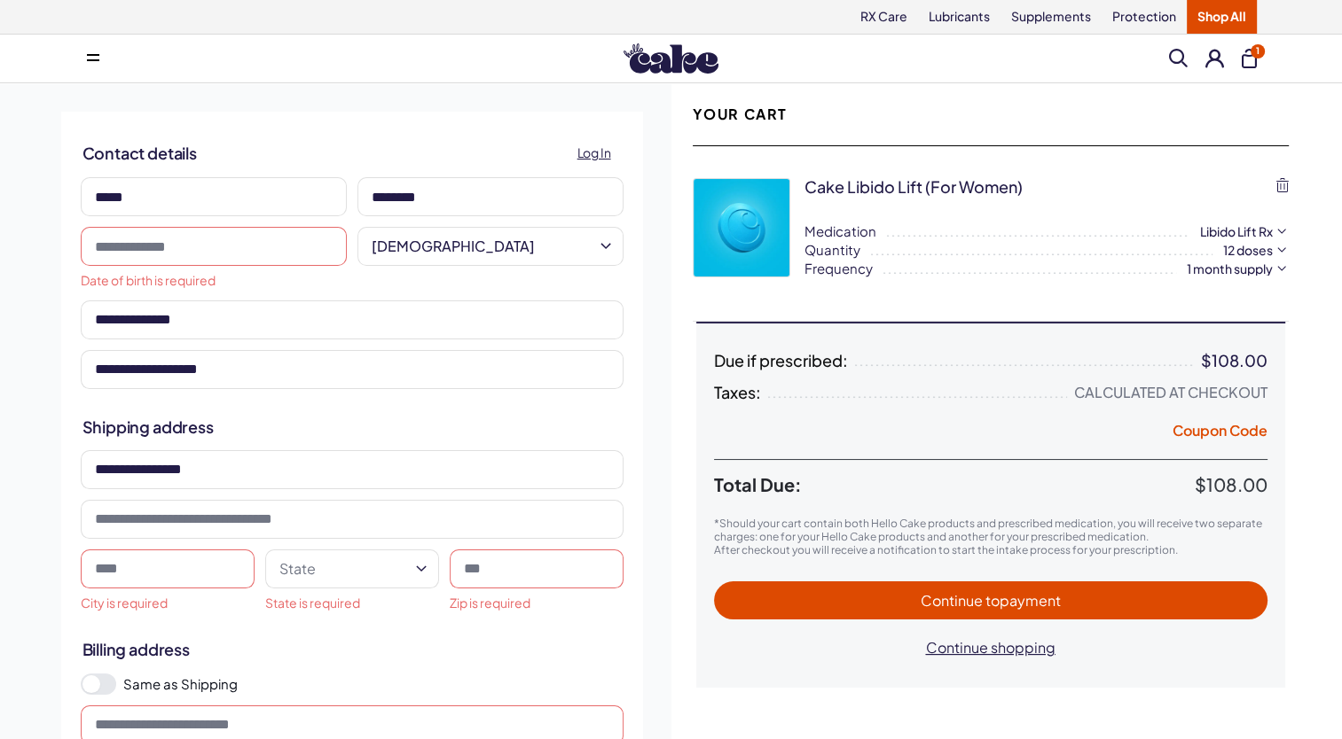
drag, startPoint x: 134, startPoint y: 472, endPoint x: 129, endPoint y: 488, distance: 16.8
click at [129, 488] on input "**********" at bounding box center [352, 469] width 543 height 39
click at [189, 474] on input "**********" at bounding box center [352, 469] width 543 height 39
type input "**********"
drag, startPoint x: 98, startPoint y: 578, endPoint x: 97, endPoint y: 569, distance: 9.0
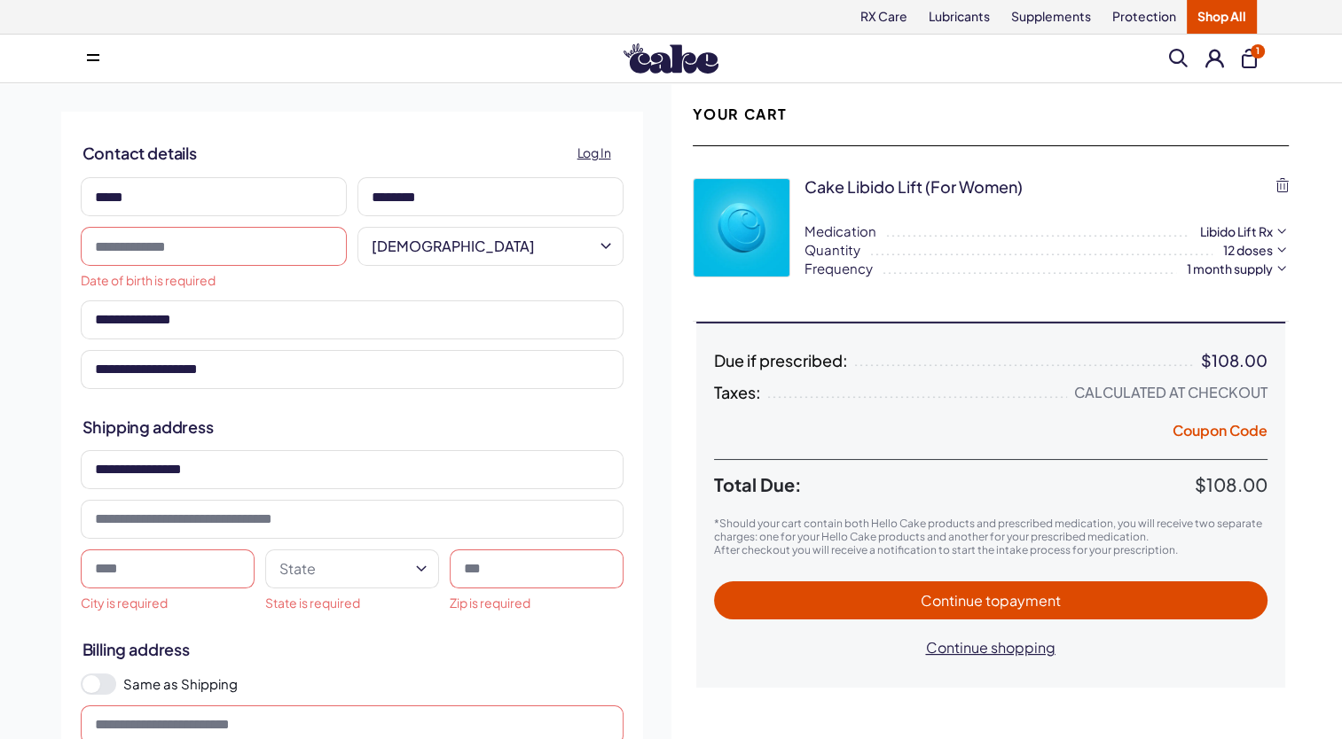
click at [98, 568] on input at bounding box center [168, 569] width 174 height 39
type input "*"
type input "*********"
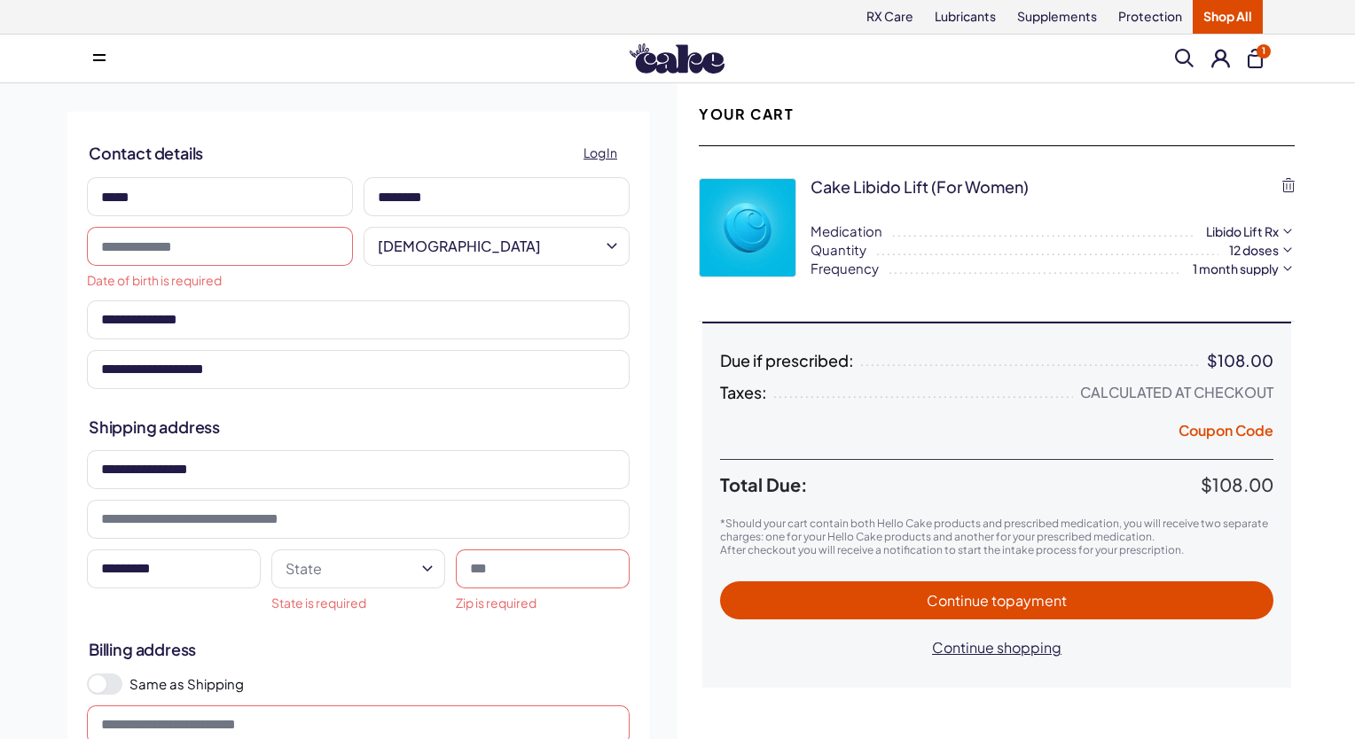
click at [408, 576] on html "RX Care Lubricants Supplements Protection Shop All Menu Him Her Everything 1" at bounding box center [677, 752] width 1355 height 1505
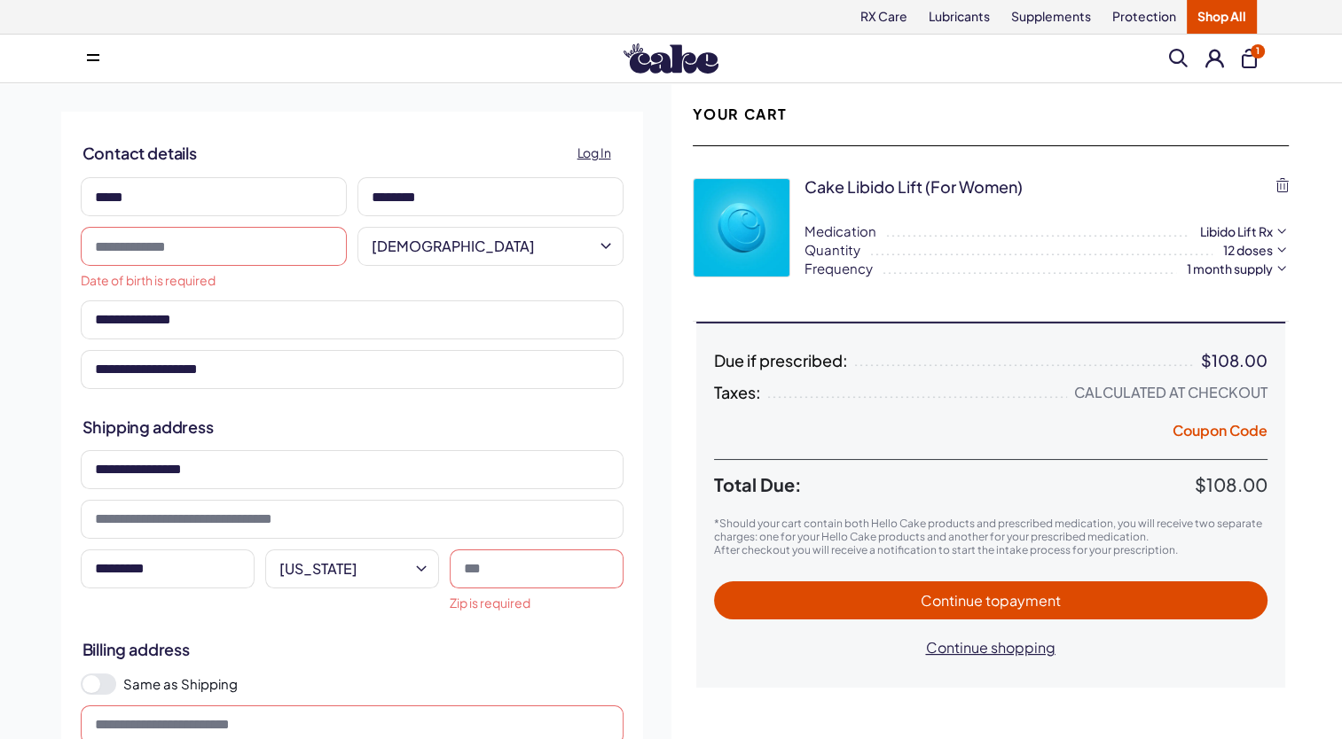
click at [481, 583] on input at bounding box center [537, 569] width 174 height 39
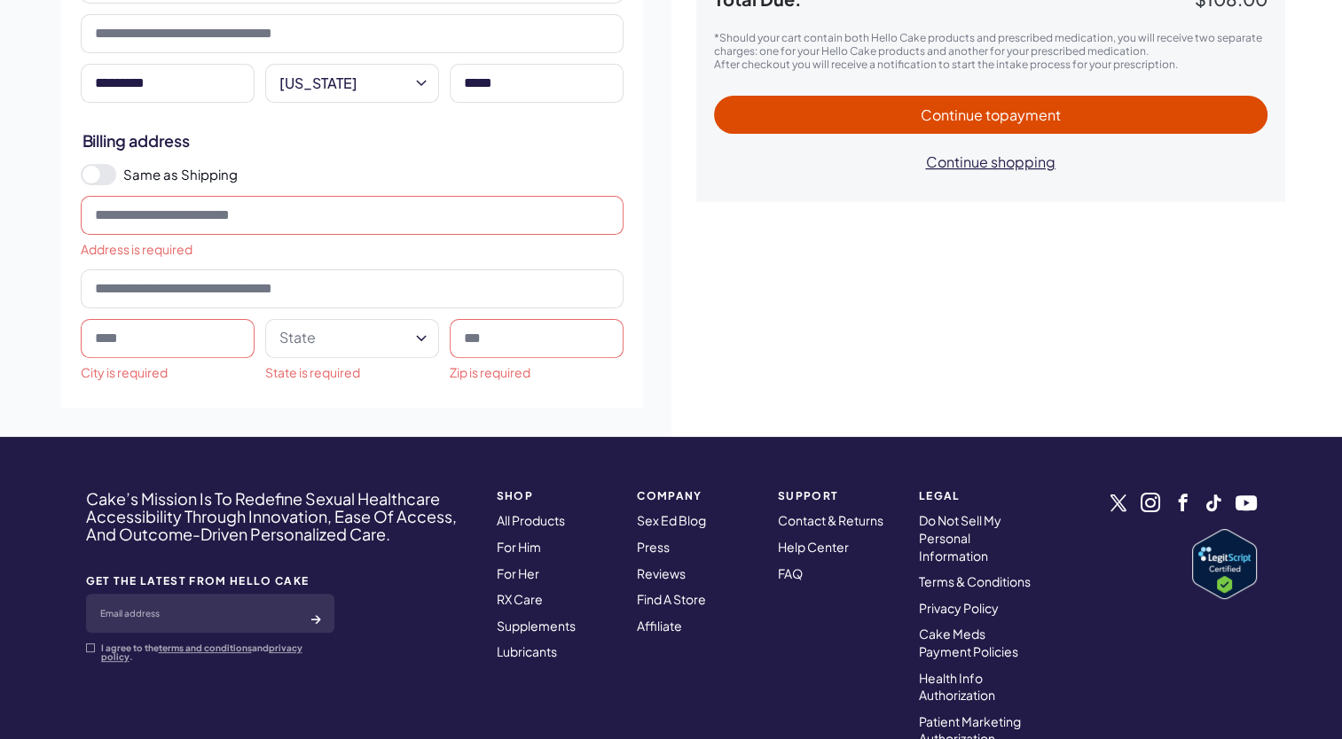
scroll to position [443, 0]
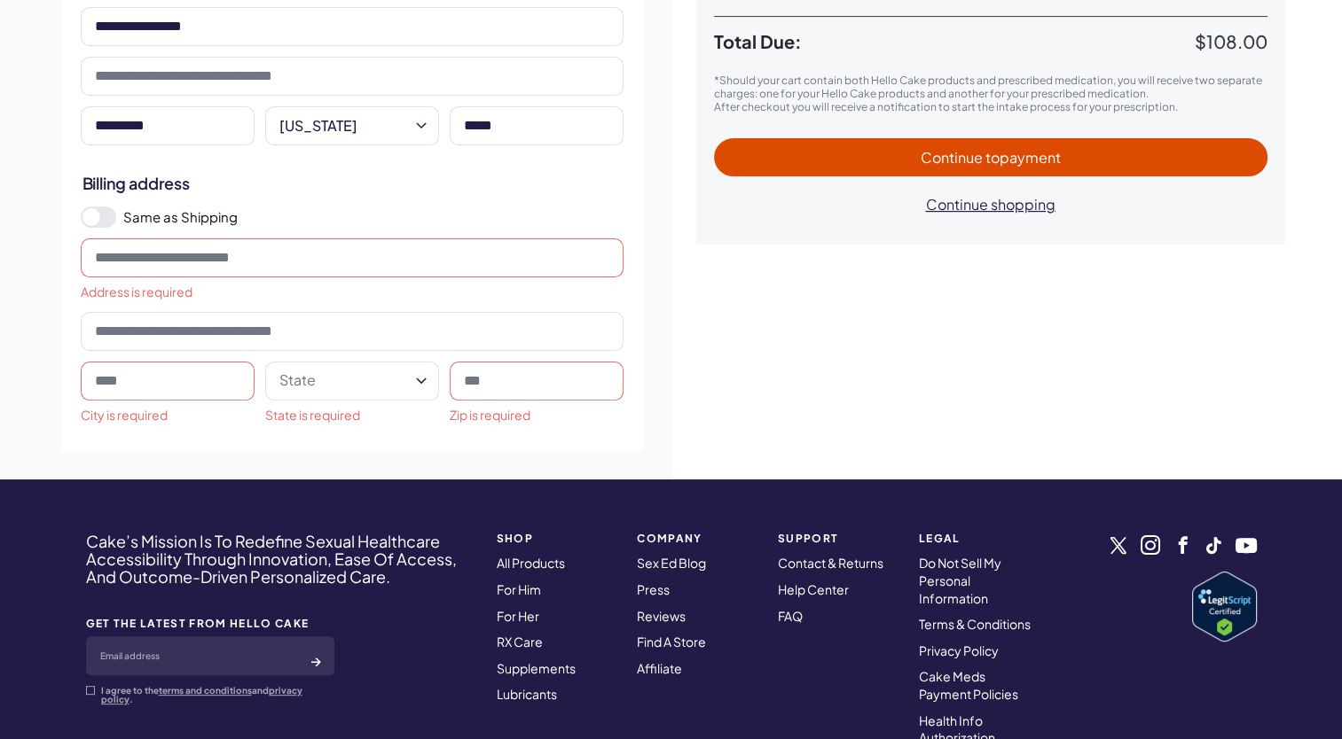
type input "*****"
click at [96, 222] on span at bounding box center [91, 217] width 18 height 18
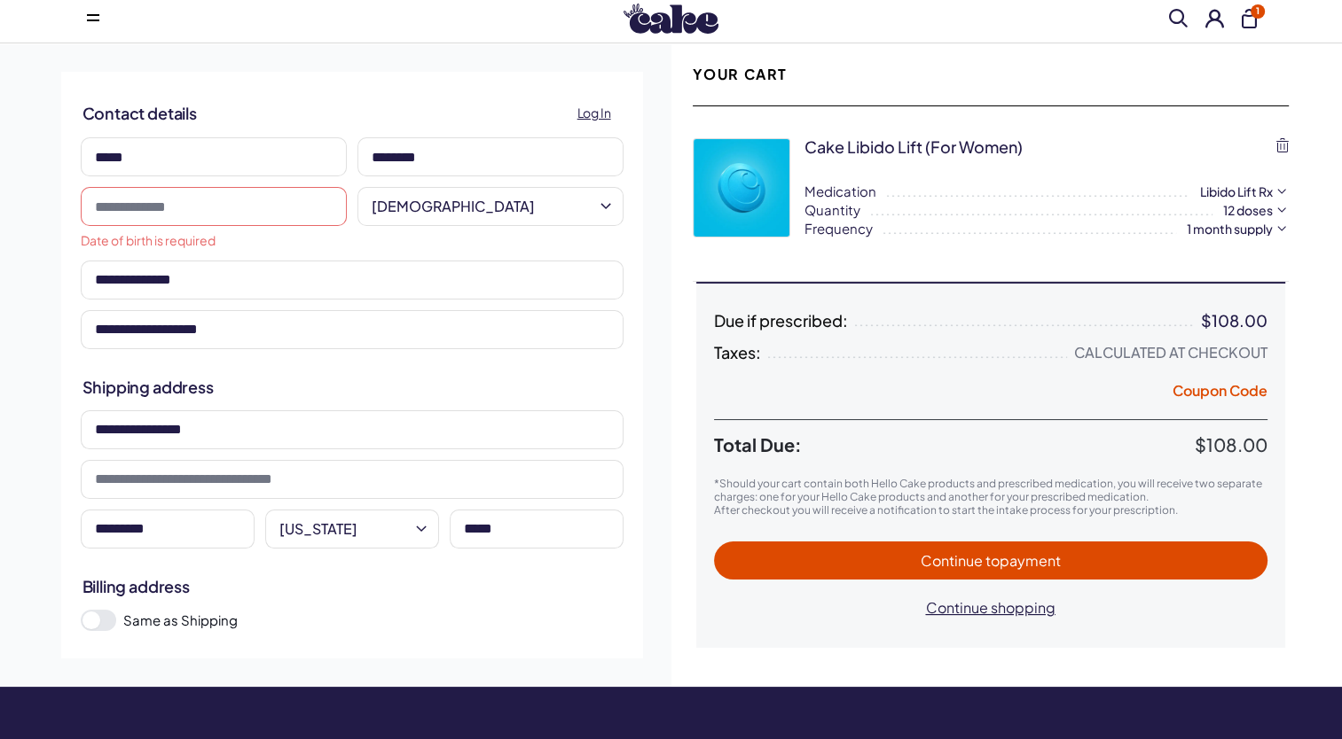
scroll to position [0, 0]
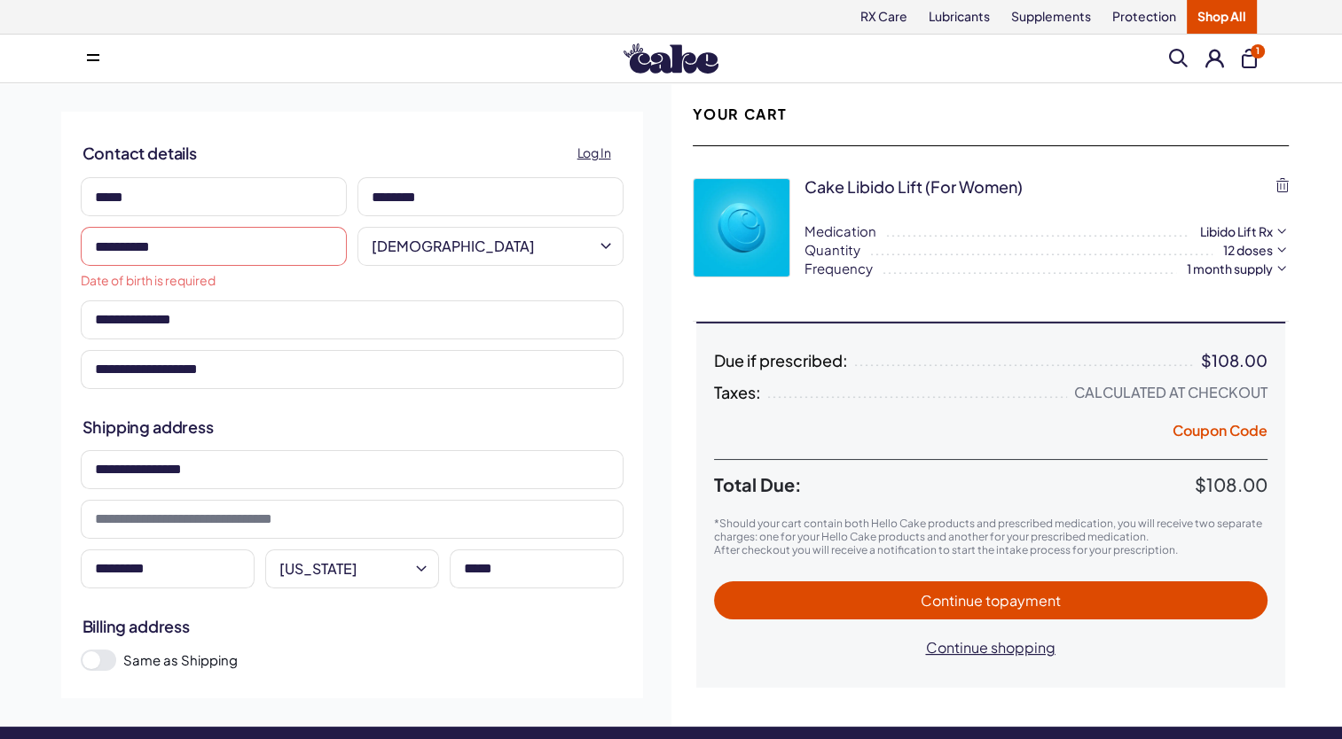
click at [117, 246] on input "**********" at bounding box center [214, 246] width 266 height 39
drag, startPoint x: 117, startPoint y: 247, endPoint x: 100, endPoint y: 260, distance: 20.9
click at [116, 247] on input "**********" at bounding box center [214, 246] width 266 height 39
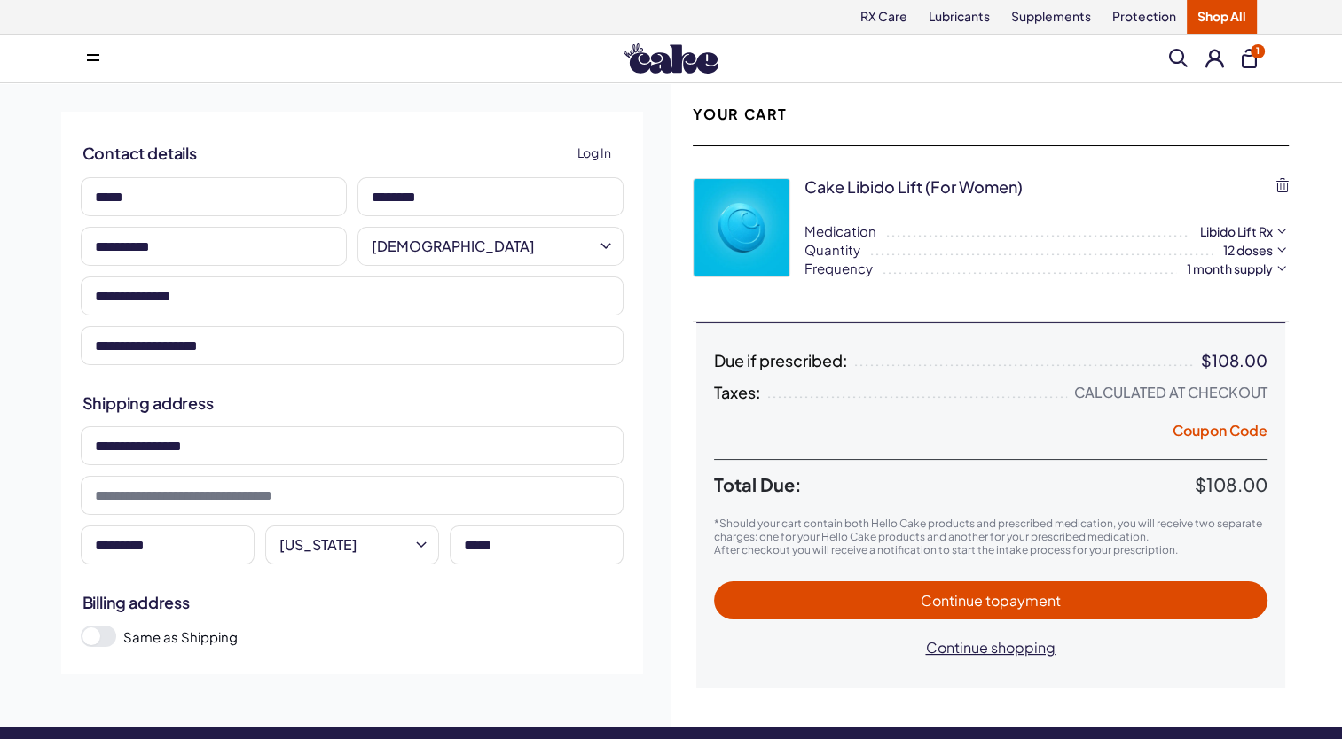
type input "**********"
click at [993, 591] on span "to payment" at bounding box center [1022, 600] width 75 height 19
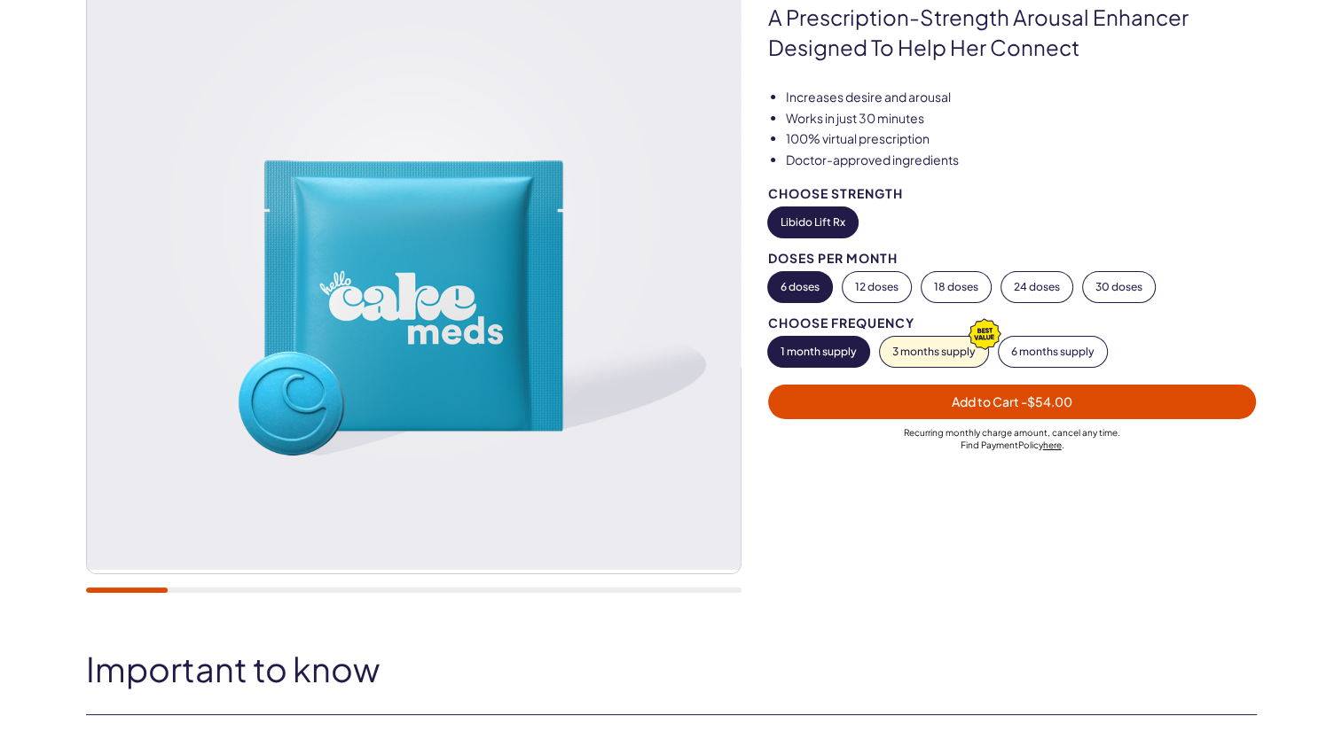
scroll to position [177, 0]
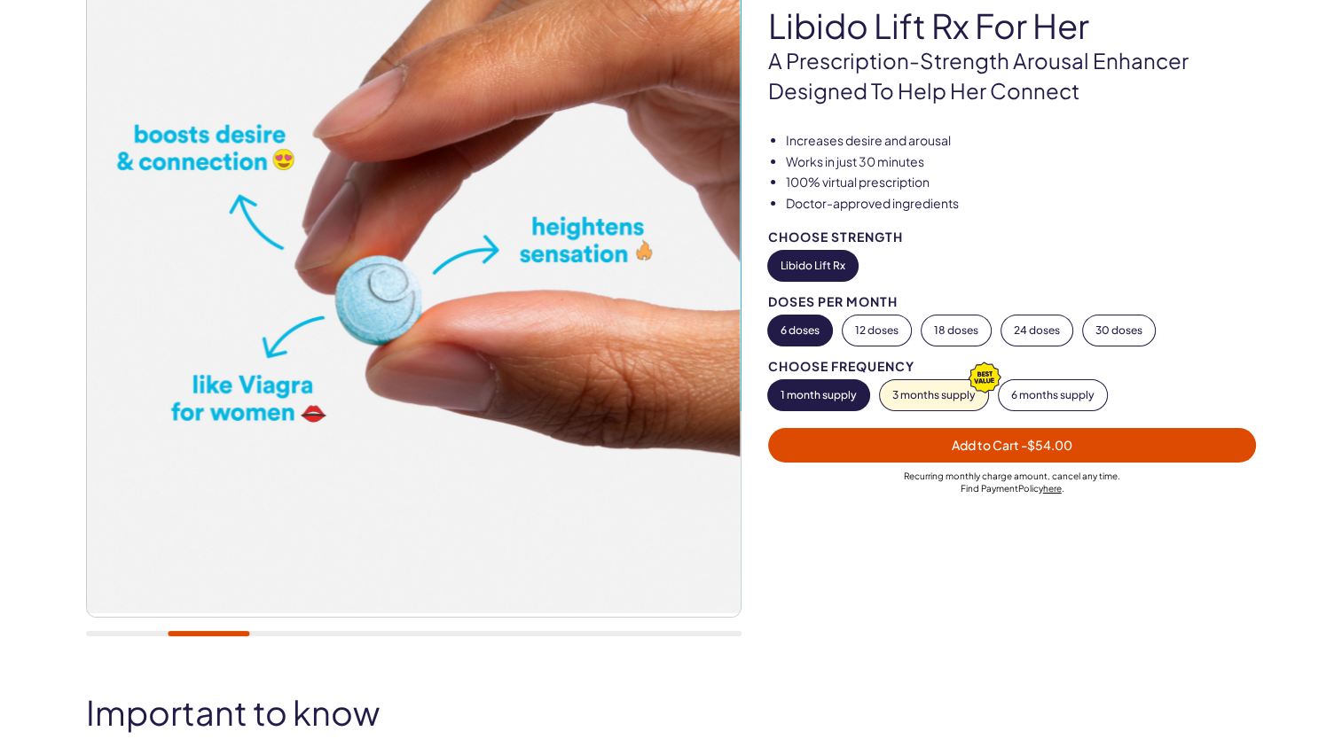
click at [821, 390] on button "1 month supply" at bounding box center [818, 395] width 101 height 30
click at [961, 440] on span "Add to Cart - $54.00" at bounding box center [1011, 445] width 121 height 16
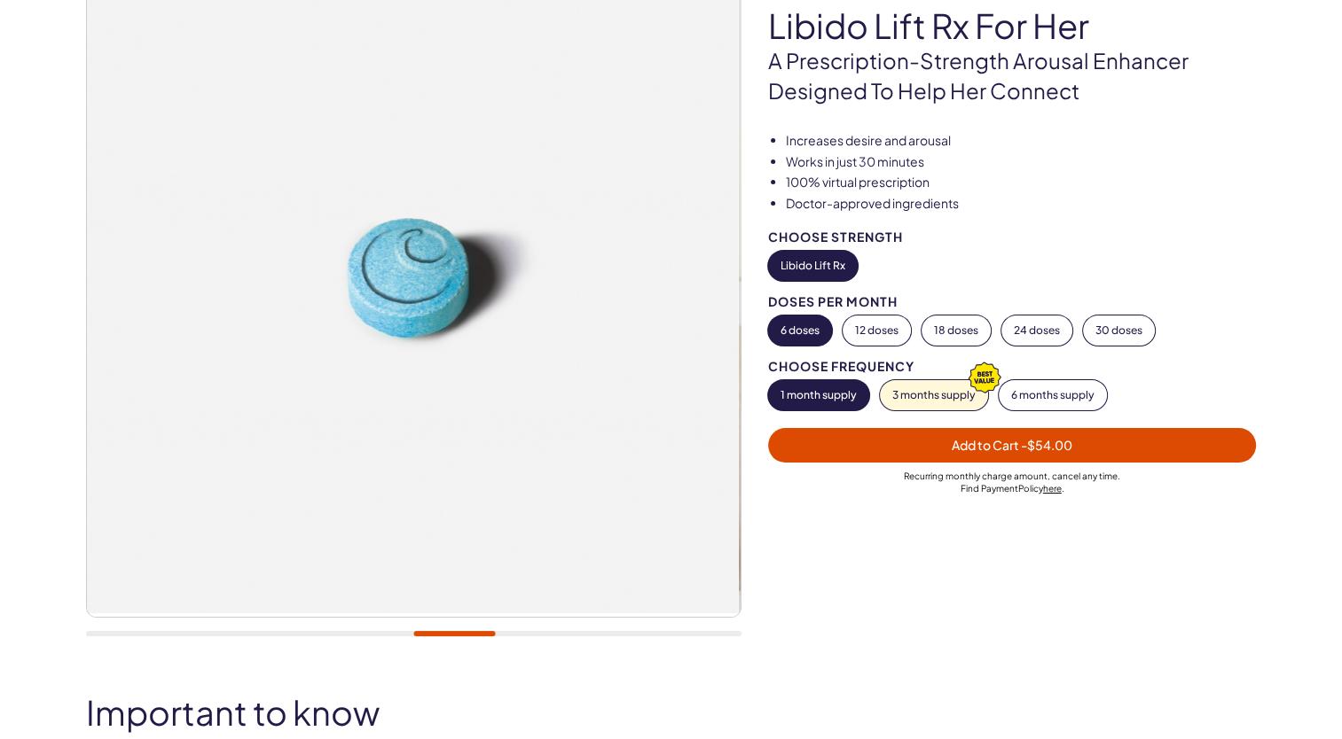
click at [839, 399] on button "1 month supply" at bounding box center [818, 395] width 101 height 30
click at [801, 272] on button "Libido Lift Rx" at bounding box center [813, 266] width 90 height 30
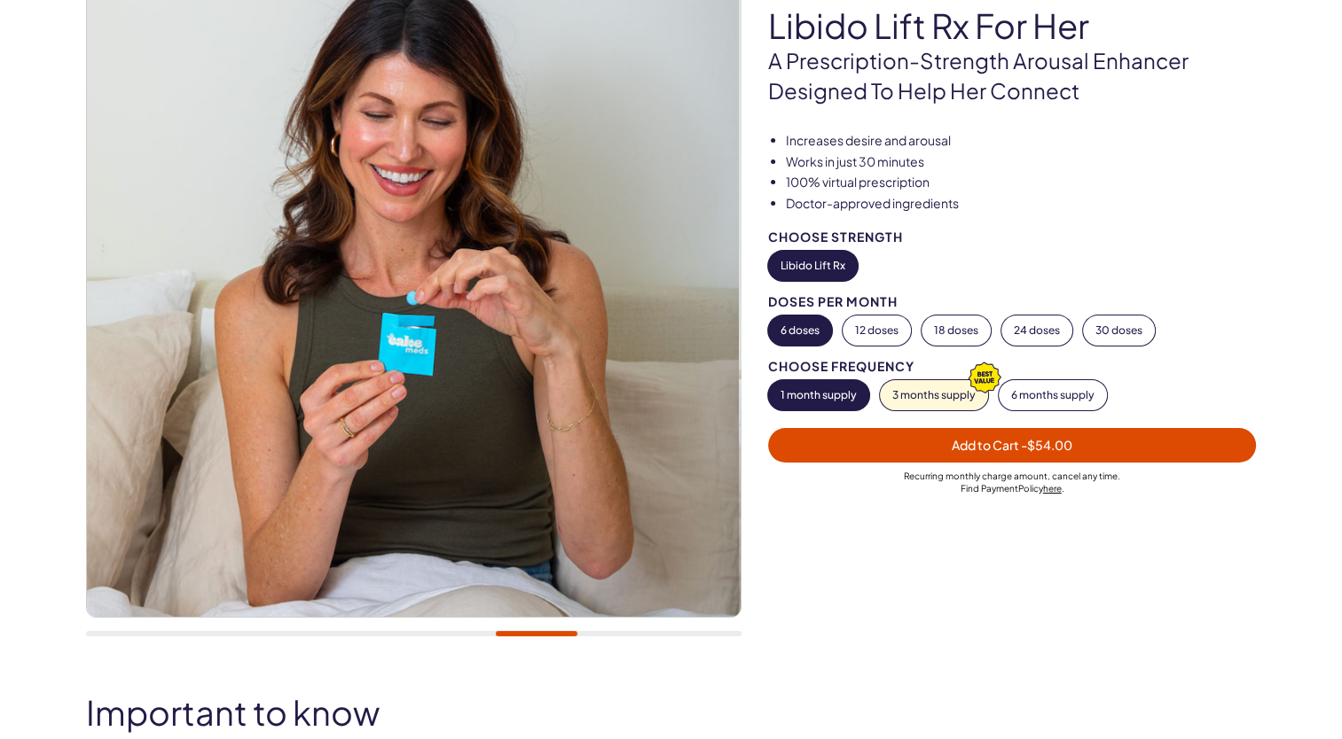
click at [798, 332] on button "6 doses" at bounding box center [800, 331] width 64 height 30
click at [818, 392] on button "1 month supply" at bounding box center [818, 395] width 101 height 30
drag, startPoint x: 869, startPoint y: 333, endPoint x: 879, endPoint y: 342, distance: 13.2
click at [869, 333] on button "12 doses" at bounding box center [876, 331] width 68 height 30
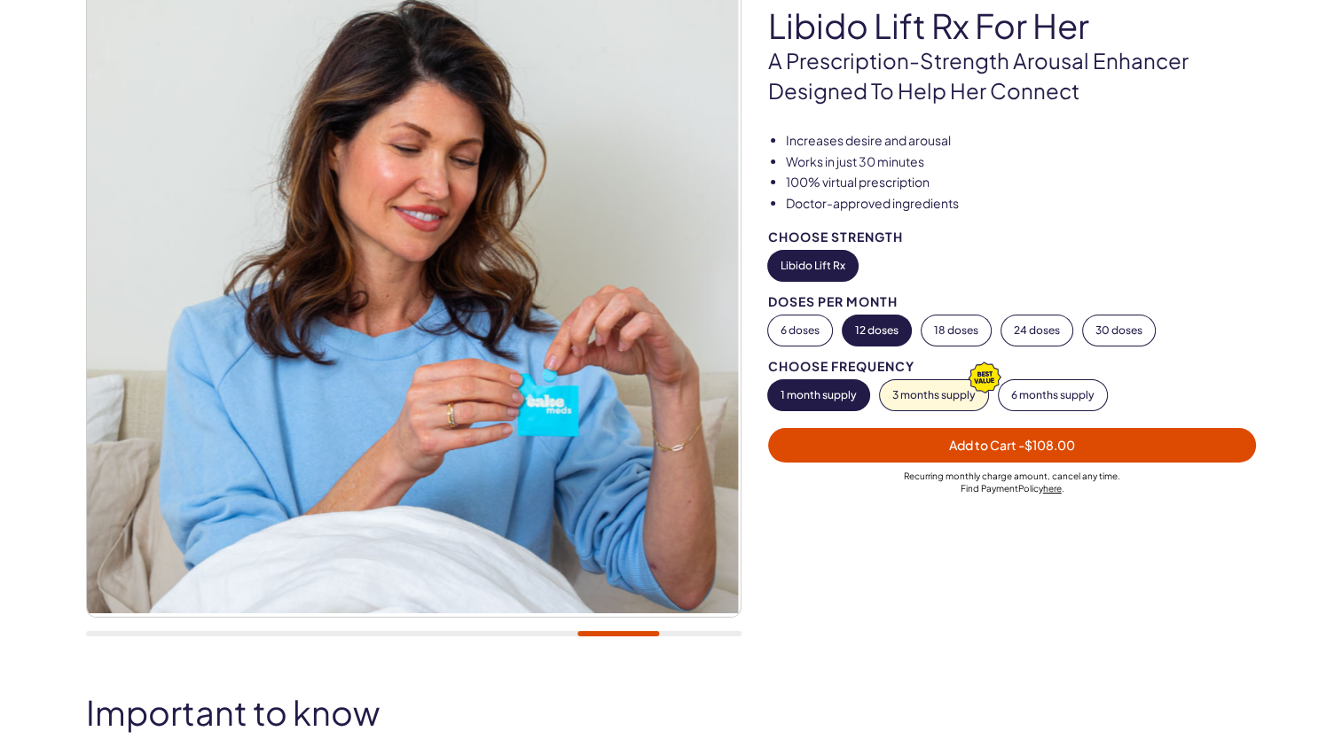
click at [983, 445] on span "Add to Cart - $108.00" at bounding box center [1012, 445] width 126 height 16
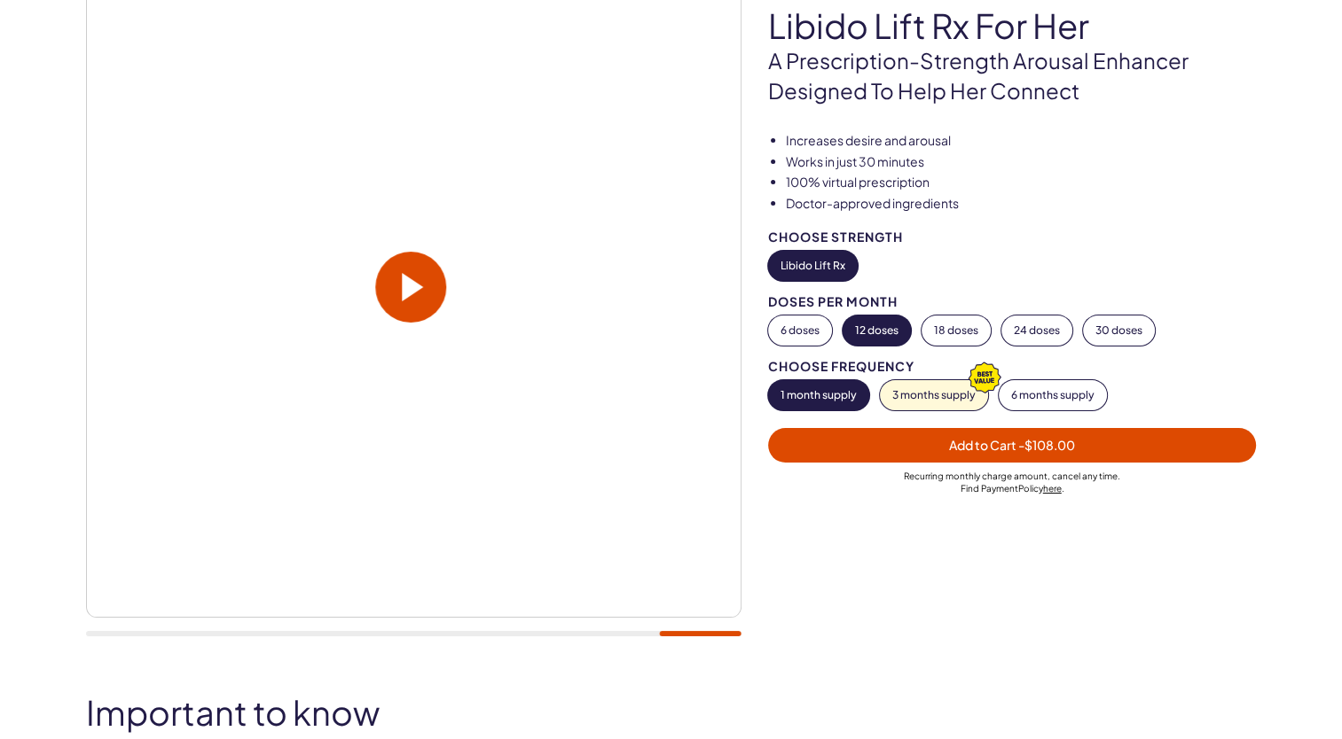
click at [794, 262] on button "Libido Lift Rx" at bounding box center [813, 266] width 90 height 30
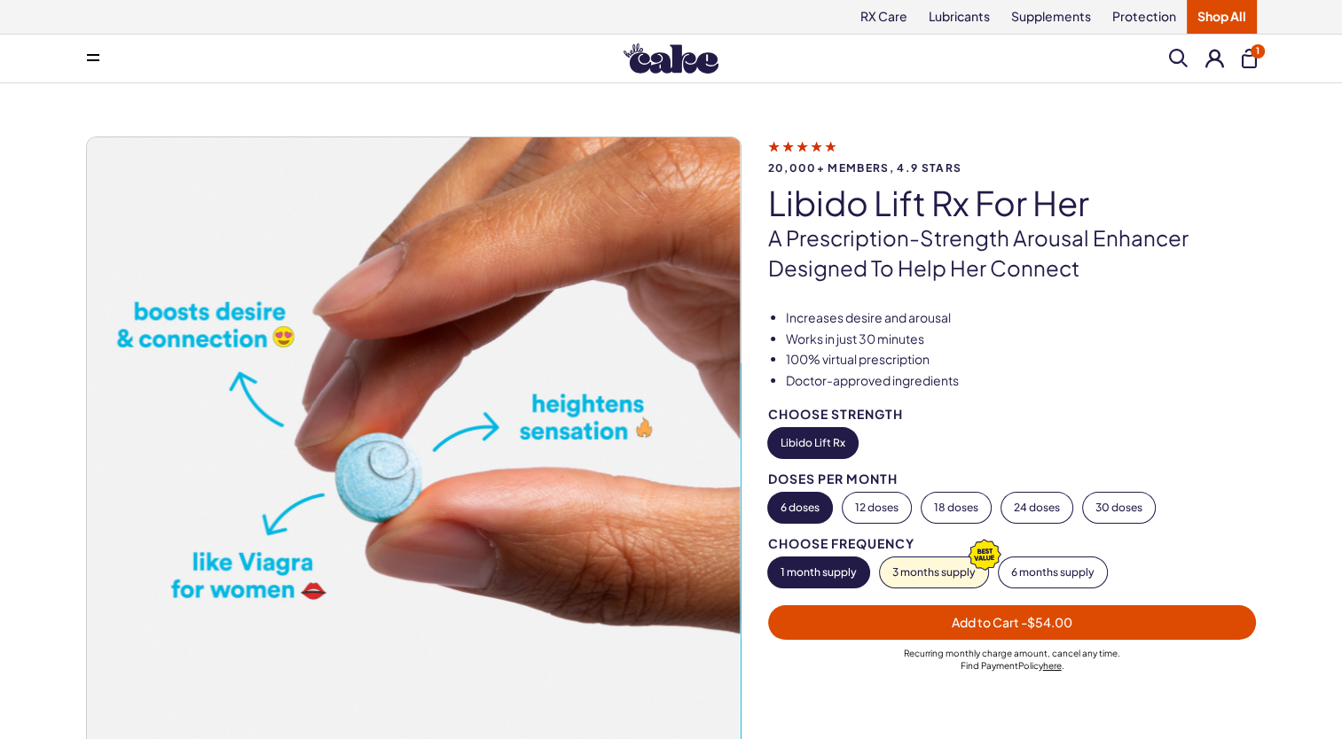
click at [1241, 50] on button "1" at bounding box center [1248, 59] width 15 height 20
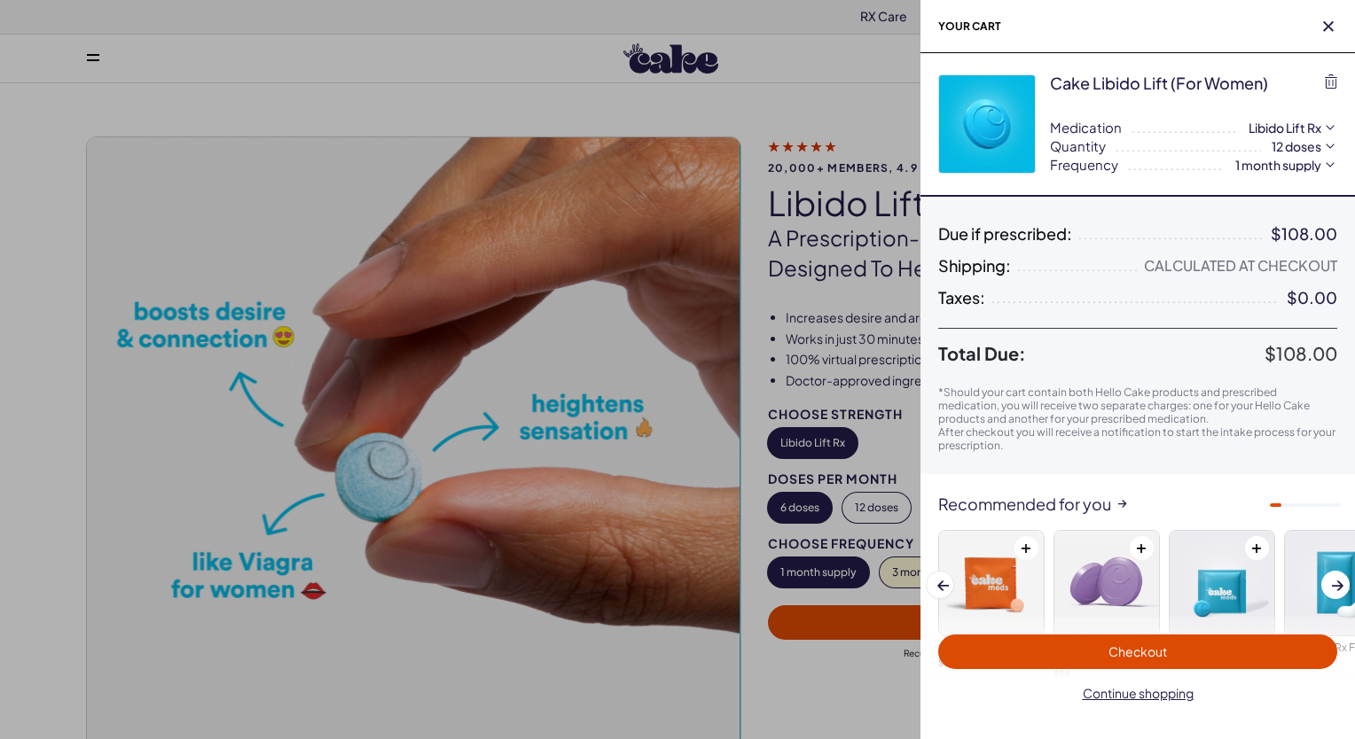
click at [1175, 652] on span "Checkout" at bounding box center [1138, 652] width 378 height 20
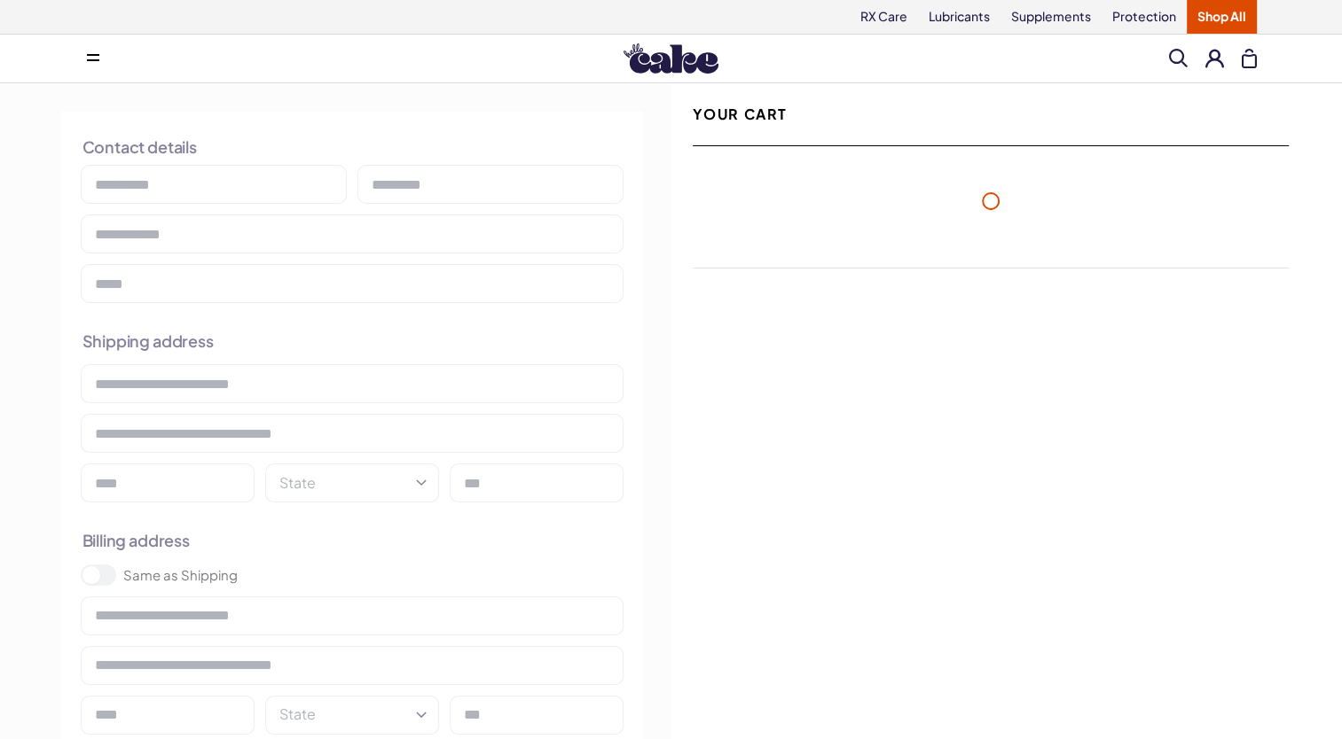
select select "******"
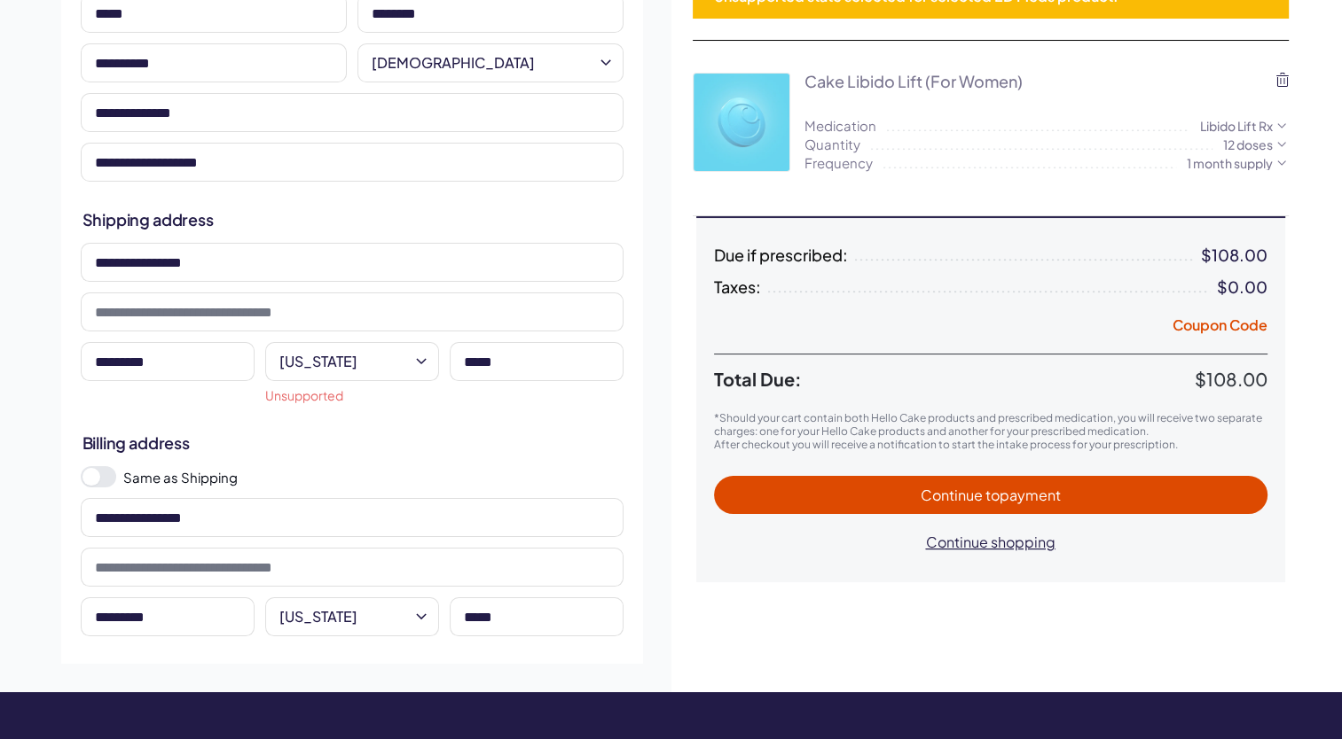
scroll to position [177, 0]
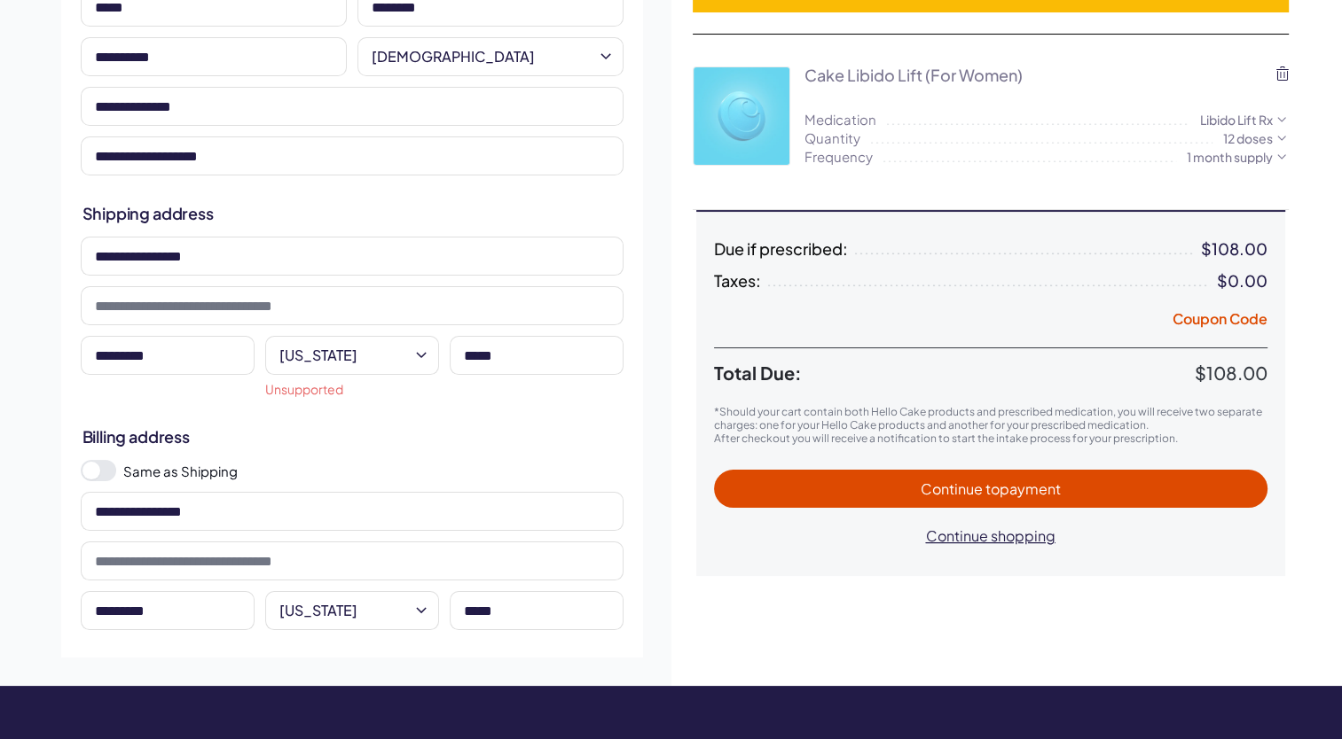
click at [991, 491] on span "to payment" at bounding box center [1022, 489] width 75 height 19
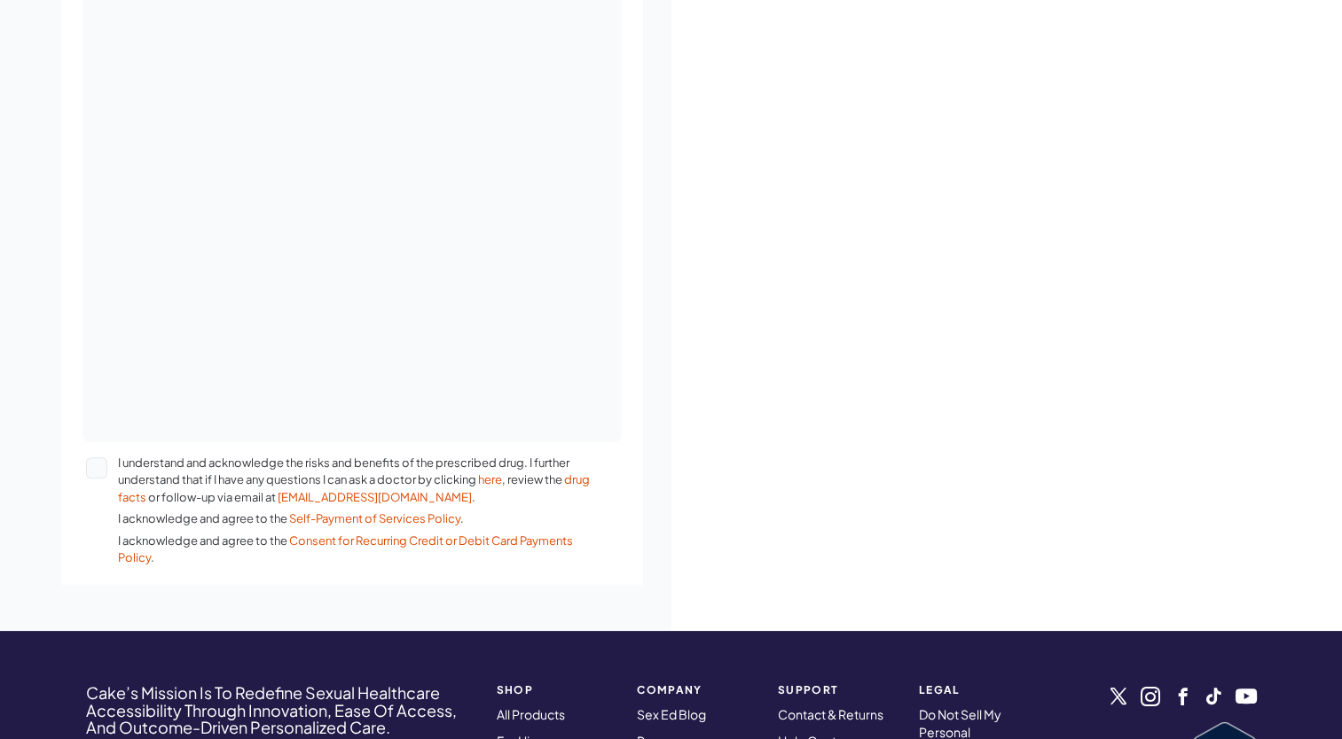
scroll to position [798, 0]
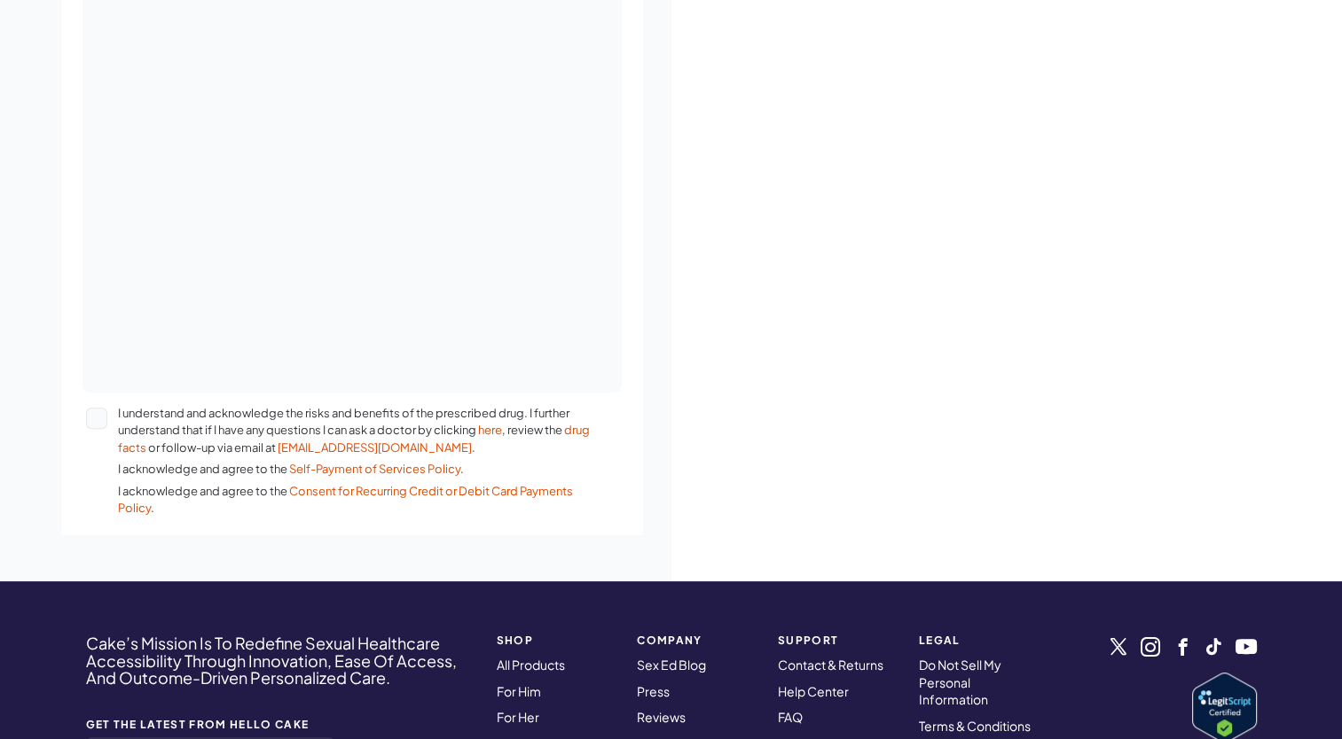
click at [99, 418] on button "I understand and acknowledge the risks and benefits of the prescribed drug. I f…" at bounding box center [96, 418] width 21 height 21
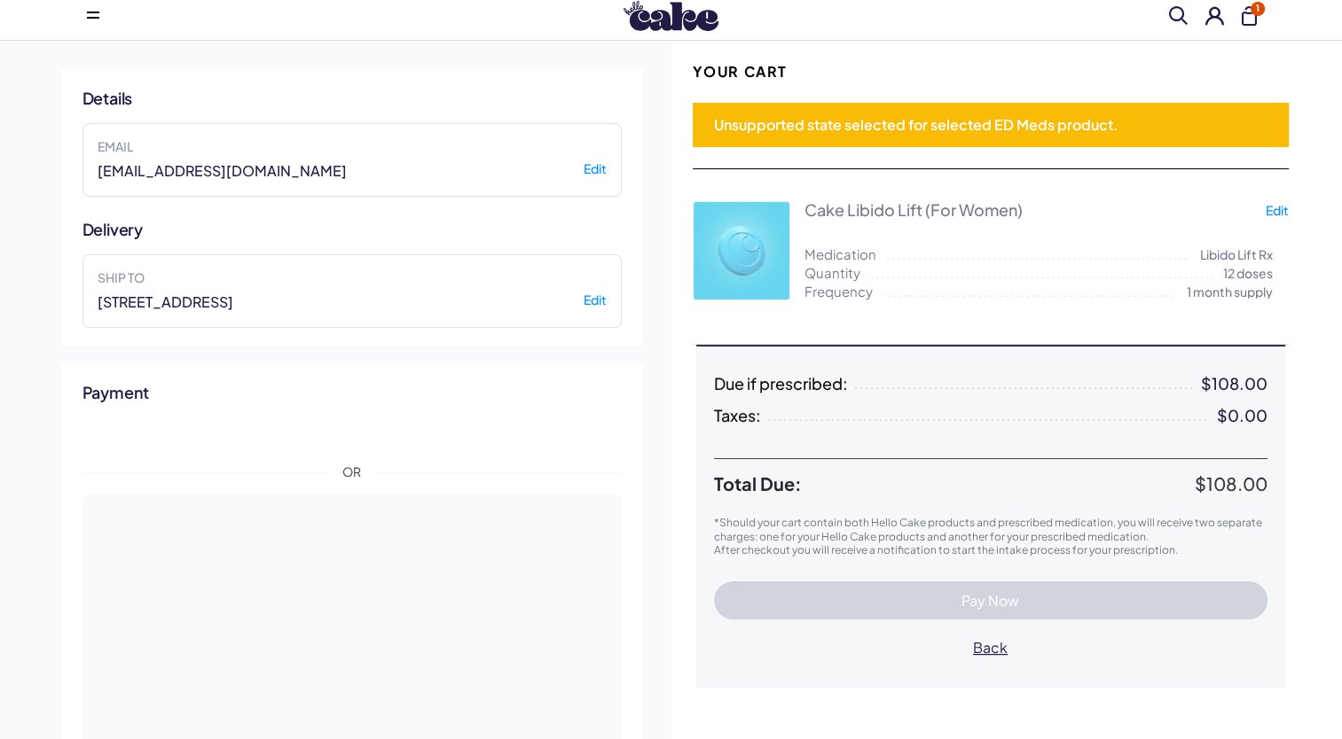
scroll to position [0, 0]
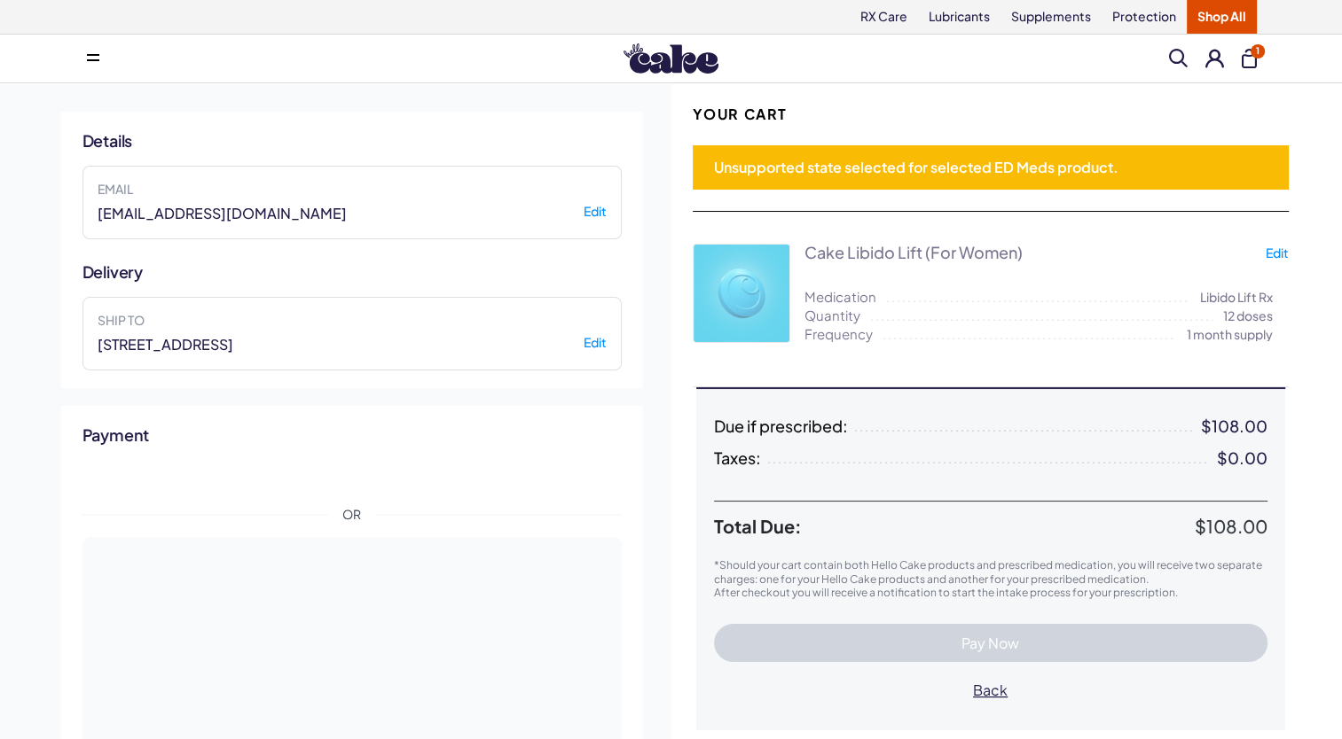
click at [740, 303] on form "**********" at bounding box center [990, 294] width 596 height 142
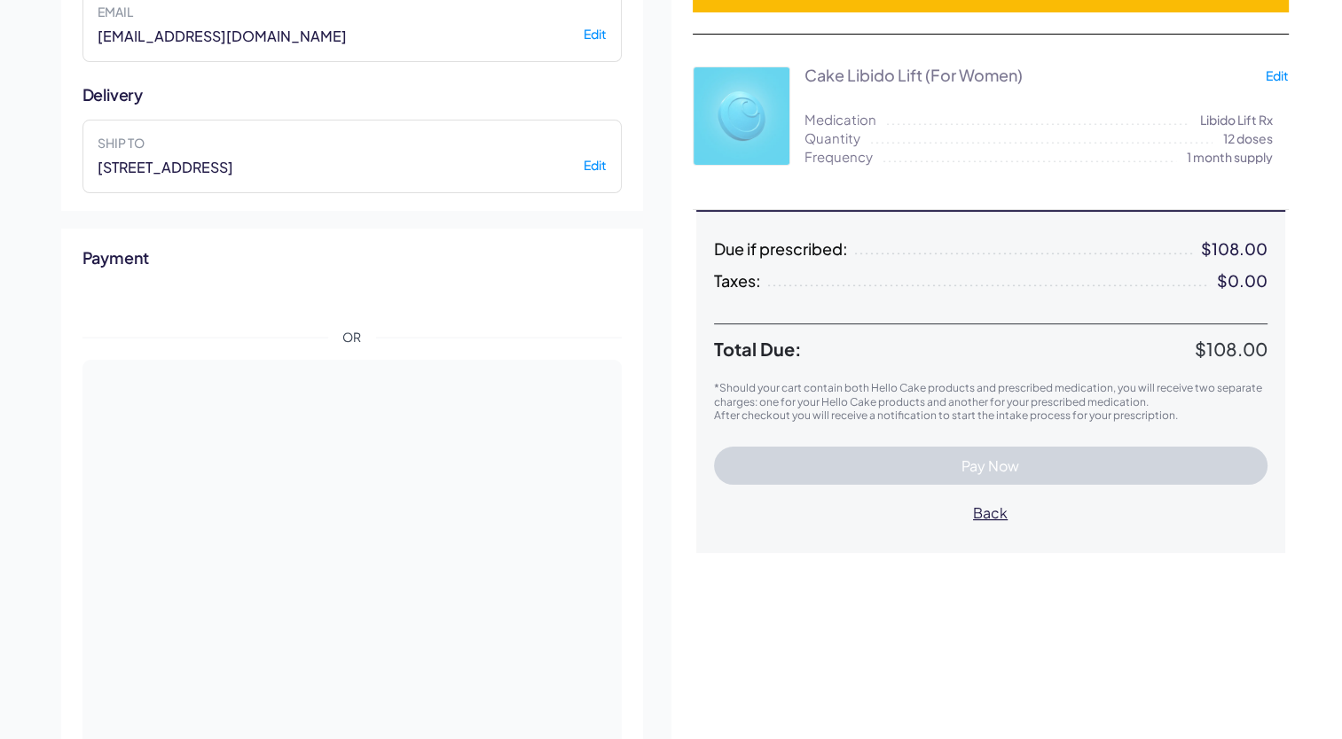
select select "******"
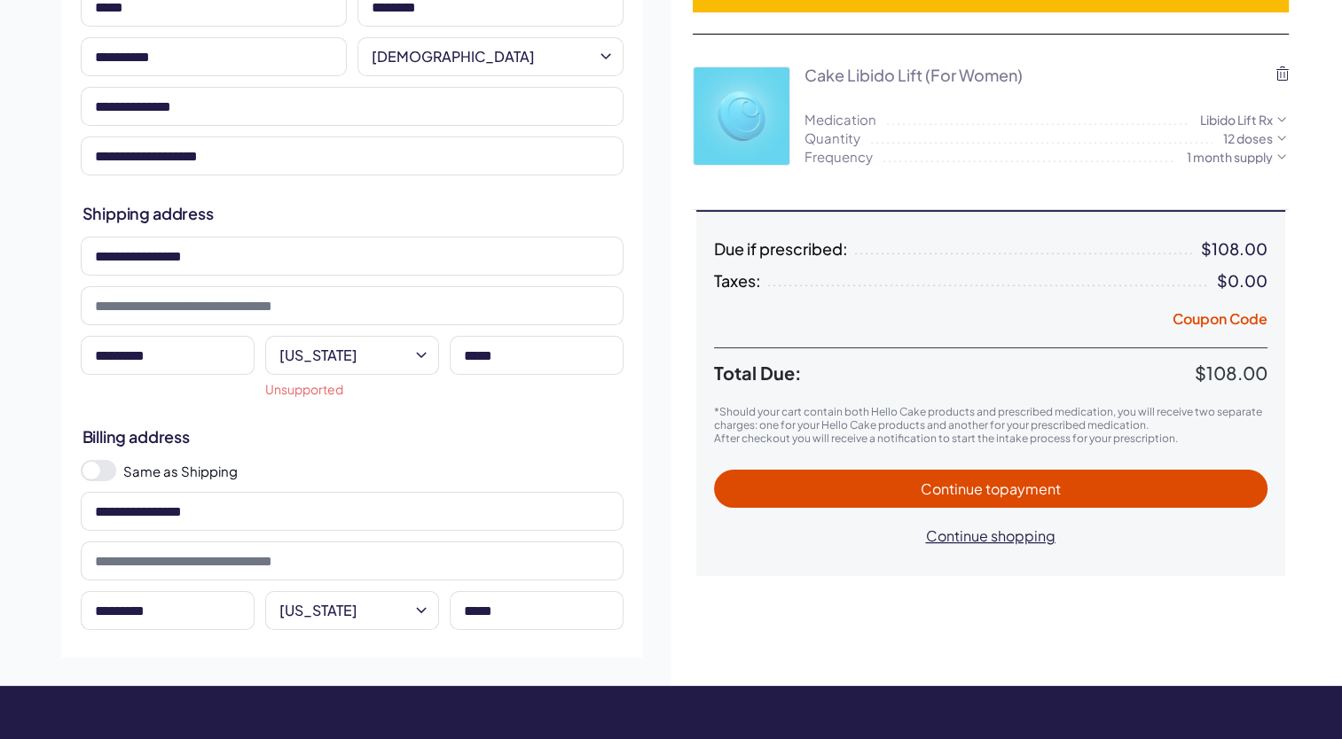
click at [966, 491] on span "Continue to payment" at bounding box center [990, 489] width 140 height 19
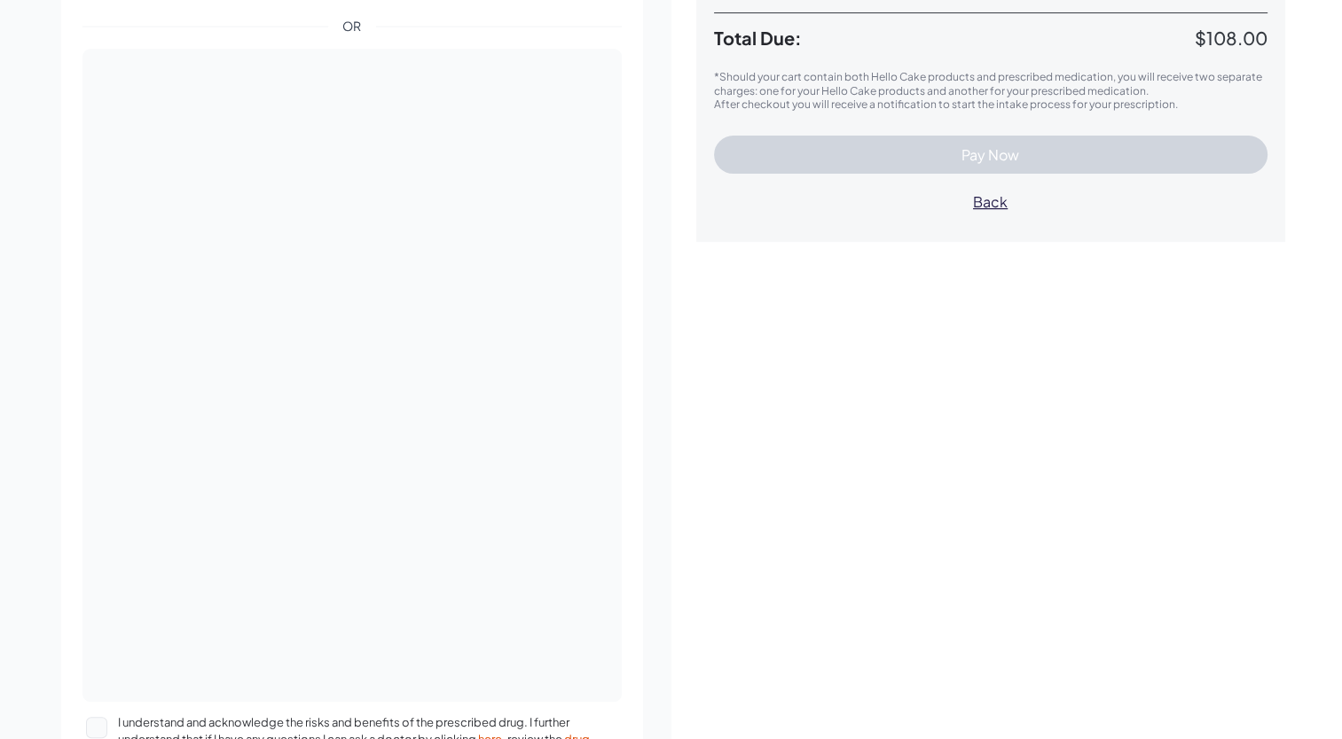
scroll to position [443, 0]
